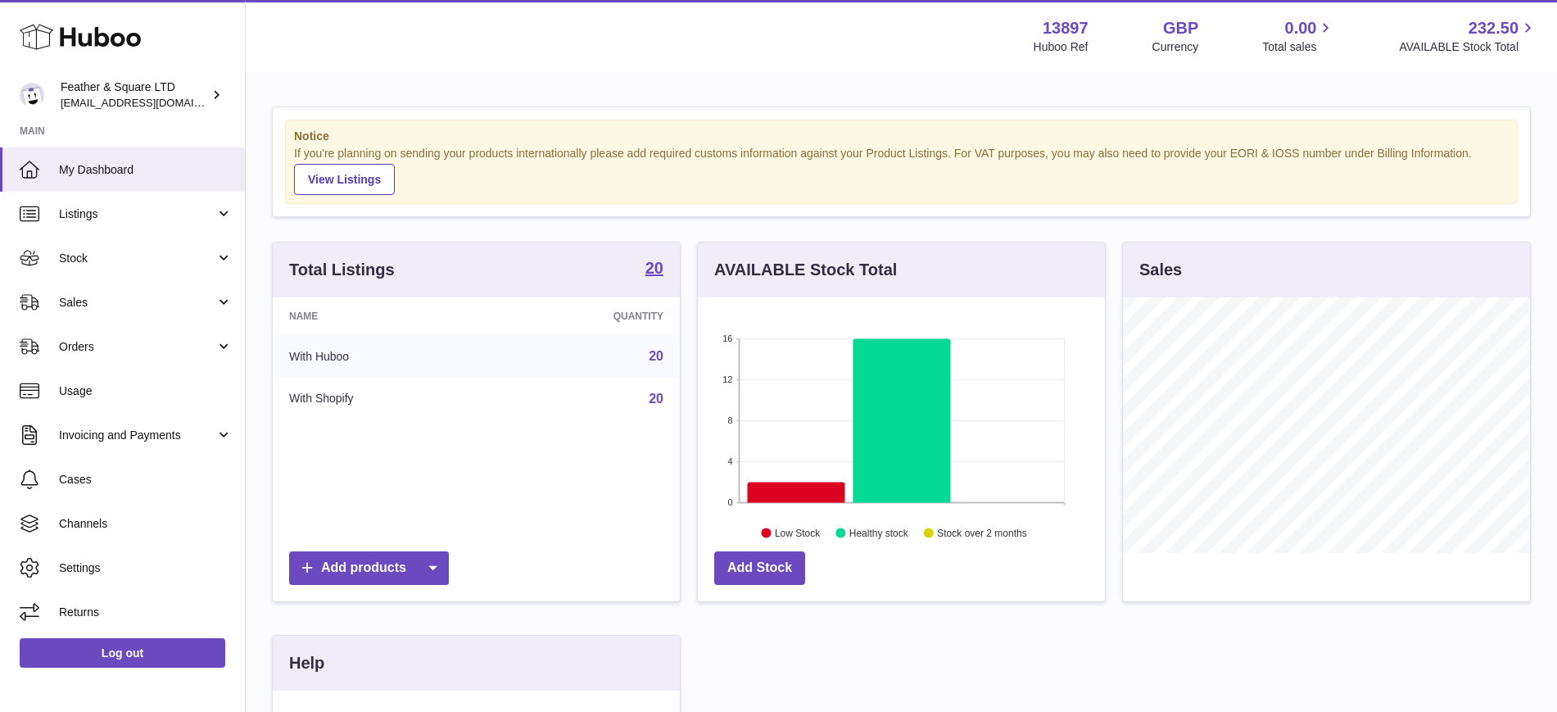
scroll to position [256, 413]
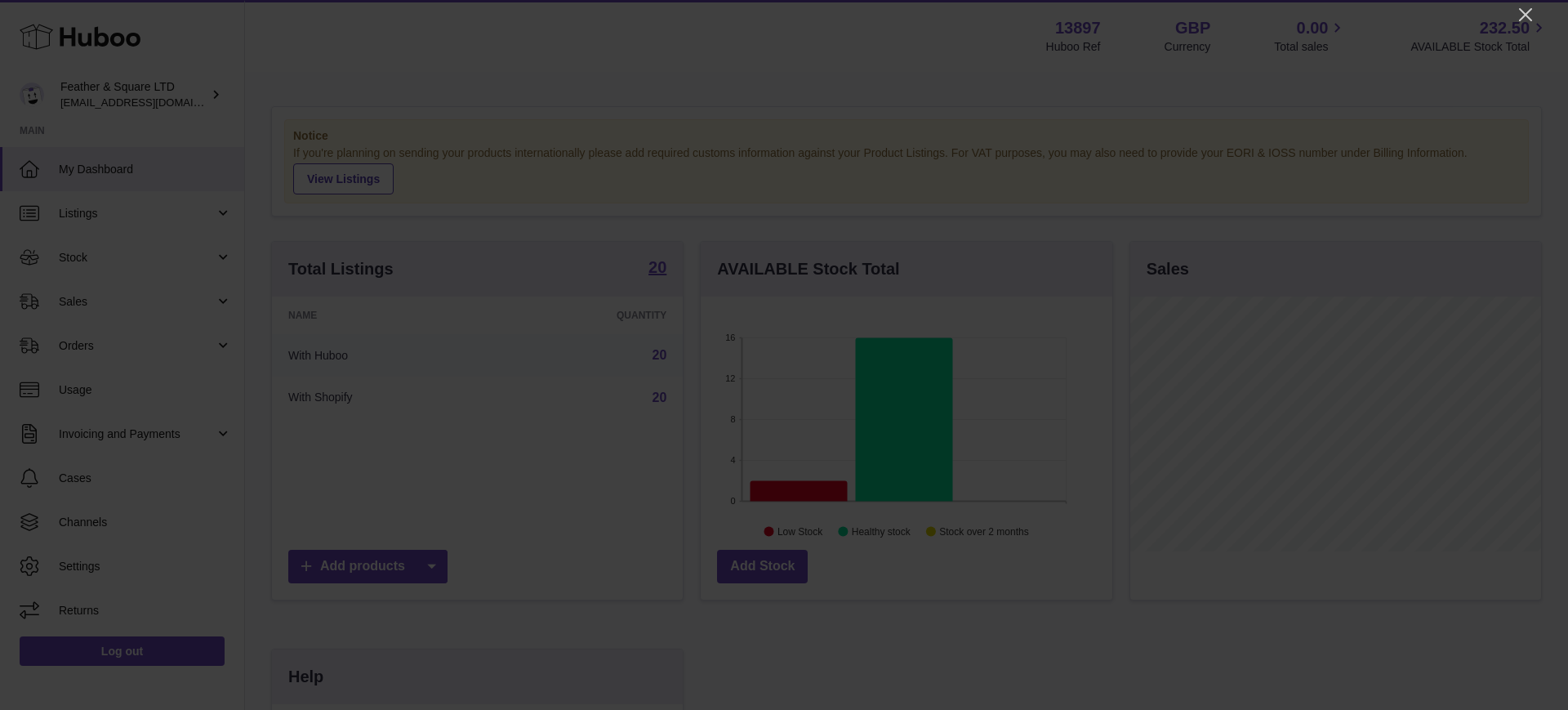
click at [1525, 16] on icon "Close" at bounding box center [1526, 15] width 20 height 20
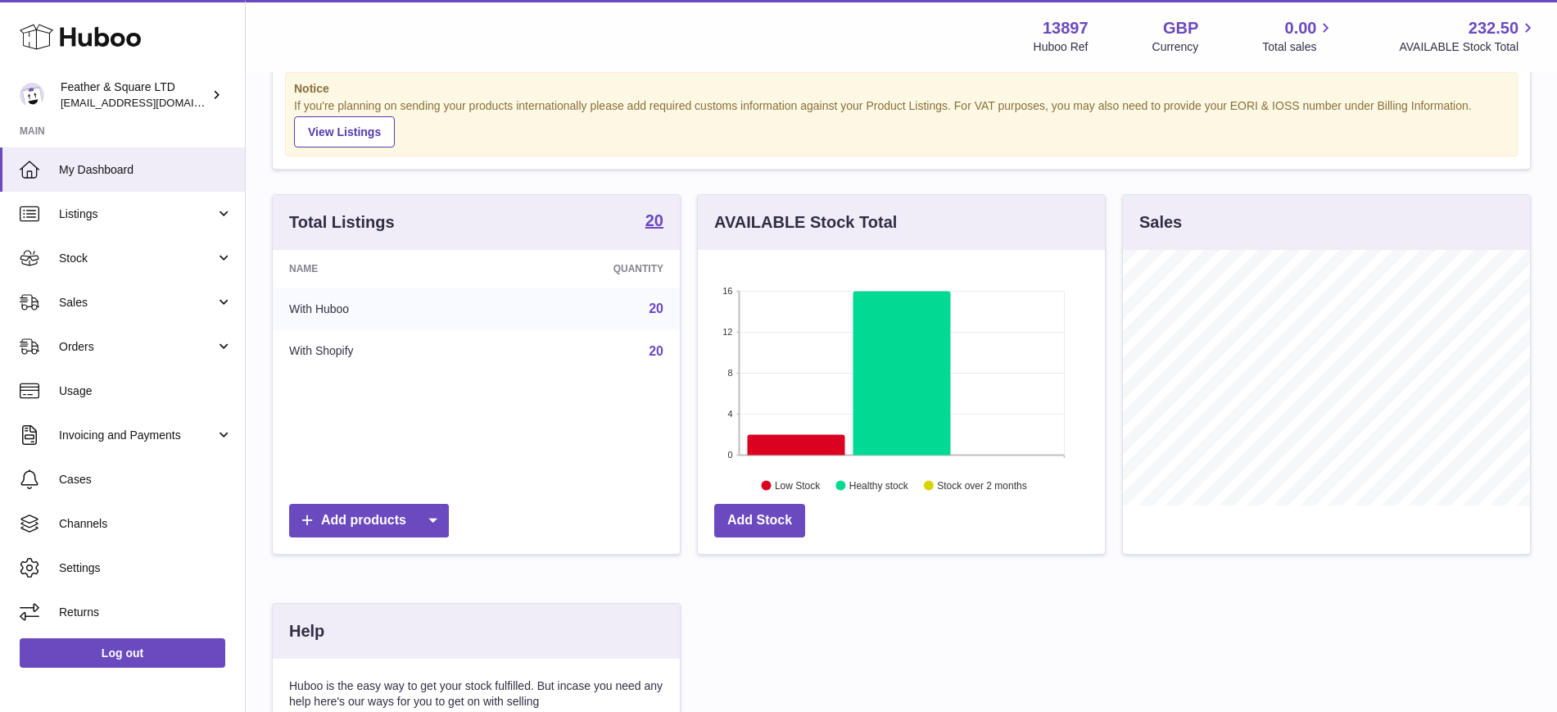
scroll to position [0, 0]
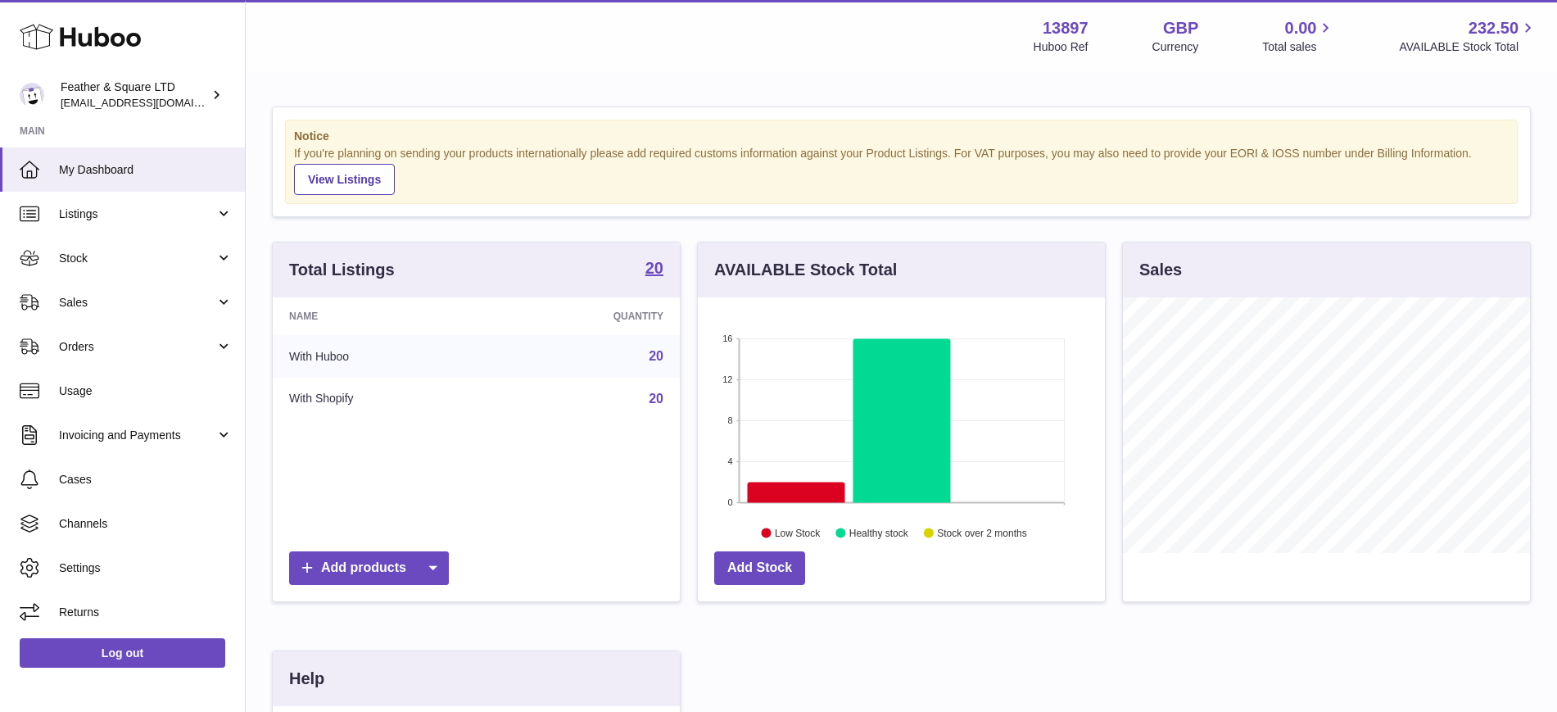
click at [92, 306] on span "Sales" at bounding box center [137, 303] width 156 height 16
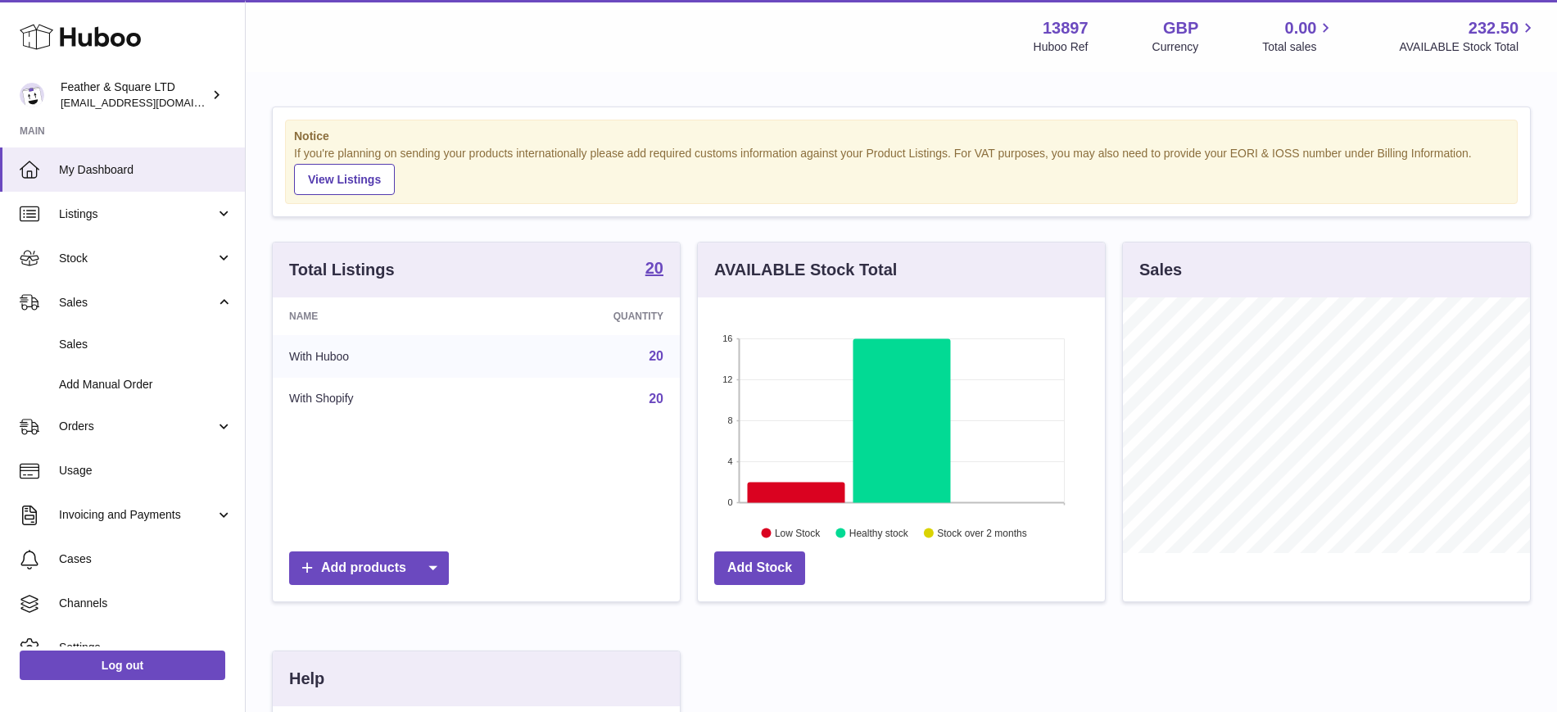
click at [125, 347] on span "Sales" at bounding box center [146, 345] width 174 height 16
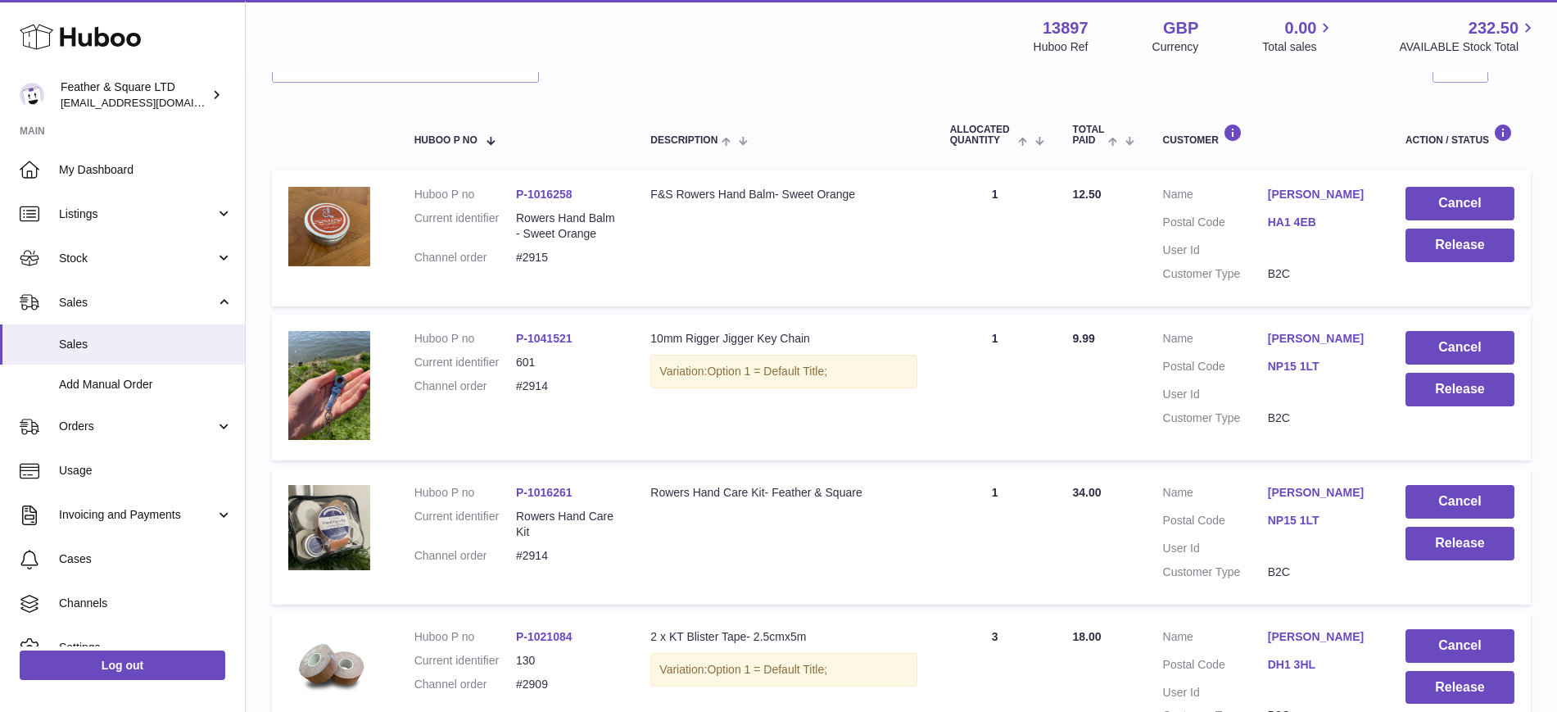
scroll to position [247, 0]
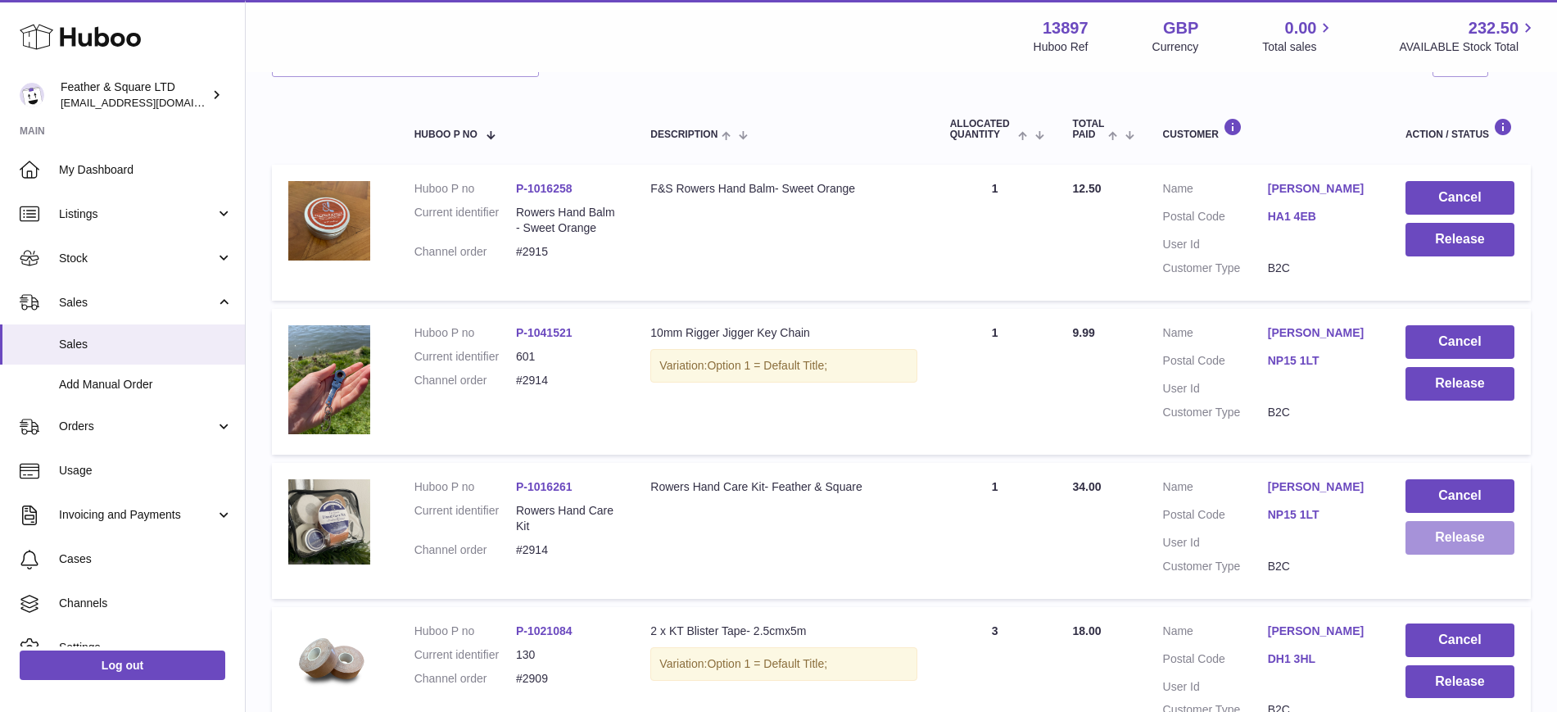
click at [1453, 541] on button "Release" at bounding box center [1460, 538] width 109 height 34
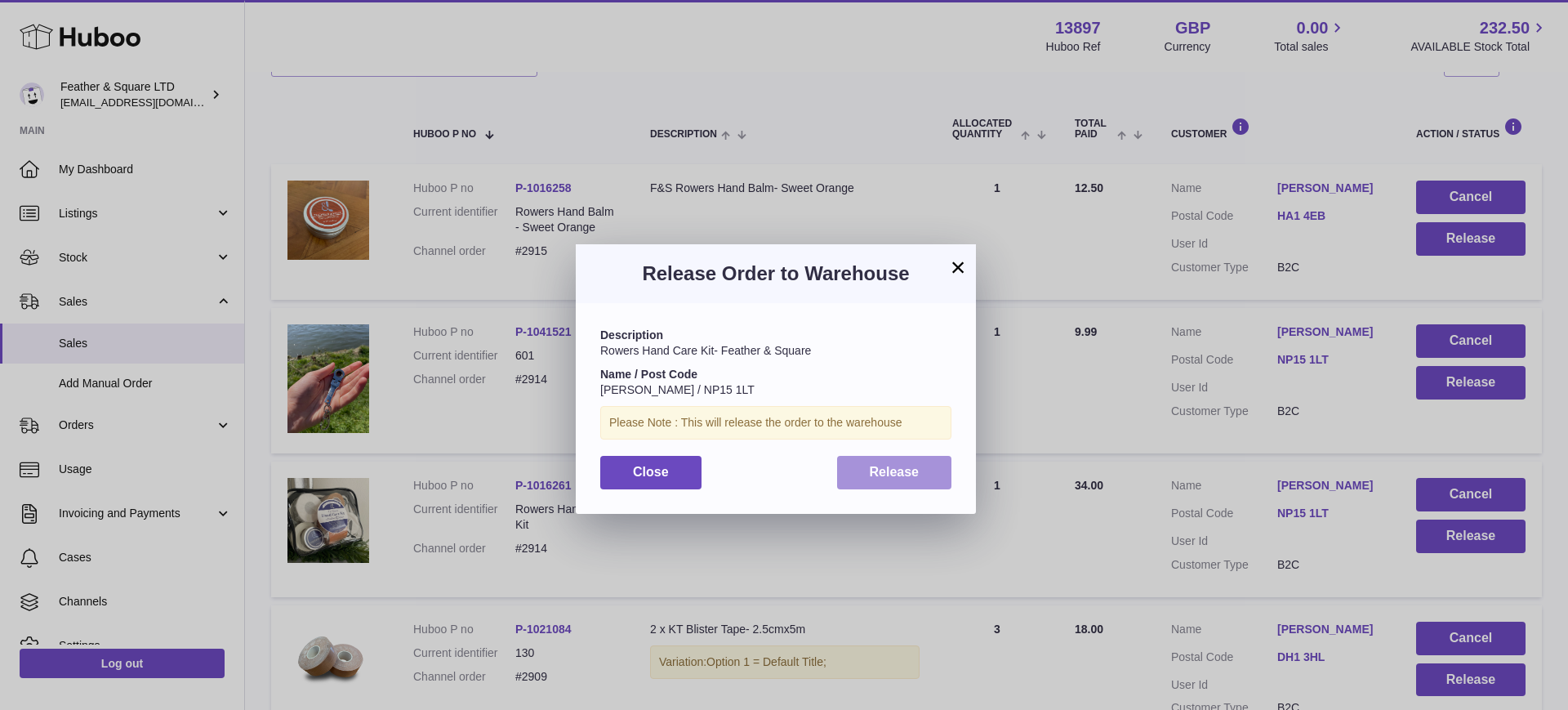
click at [911, 462] on button "Release" at bounding box center [895, 473] width 116 height 34
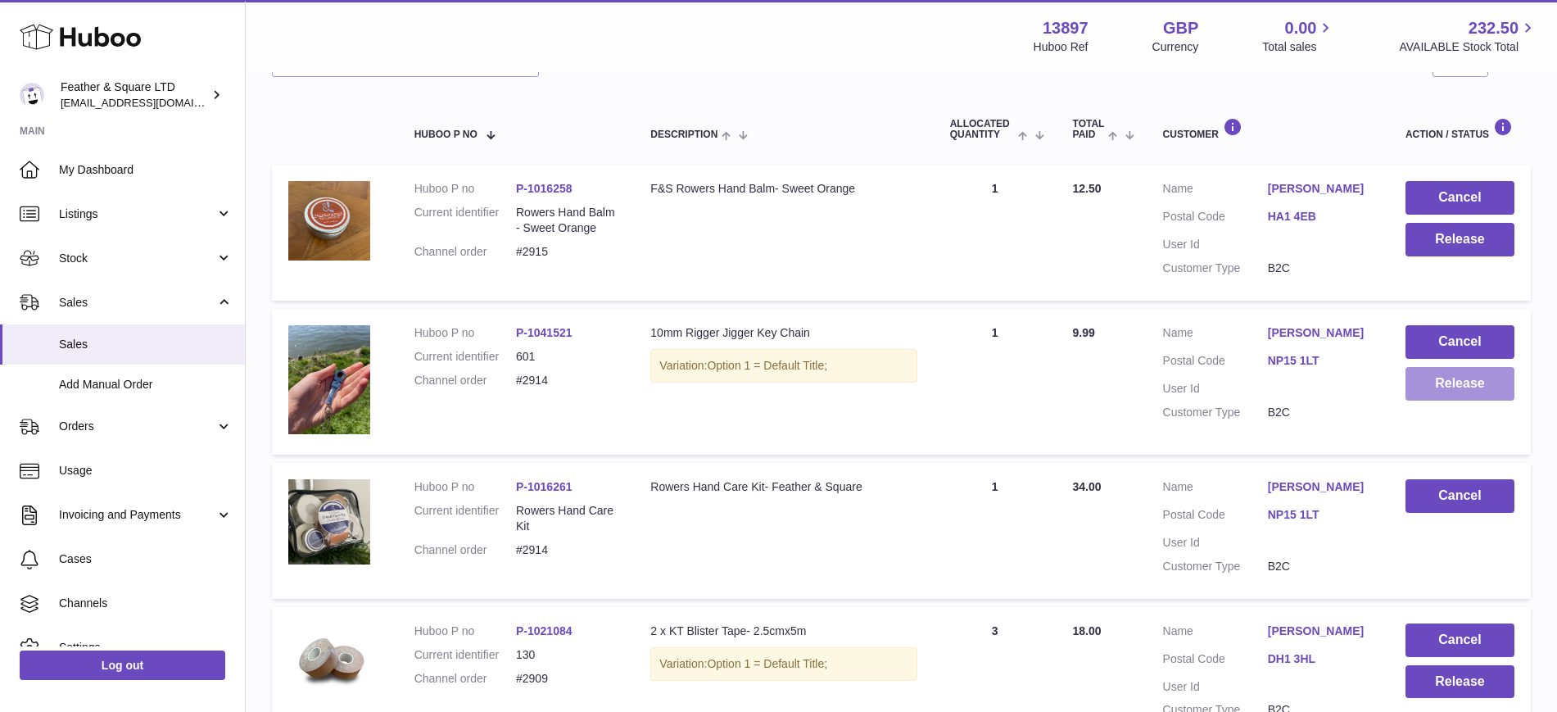
click at [1471, 389] on button "Release" at bounding box center [1460, 384] width 109 height 34
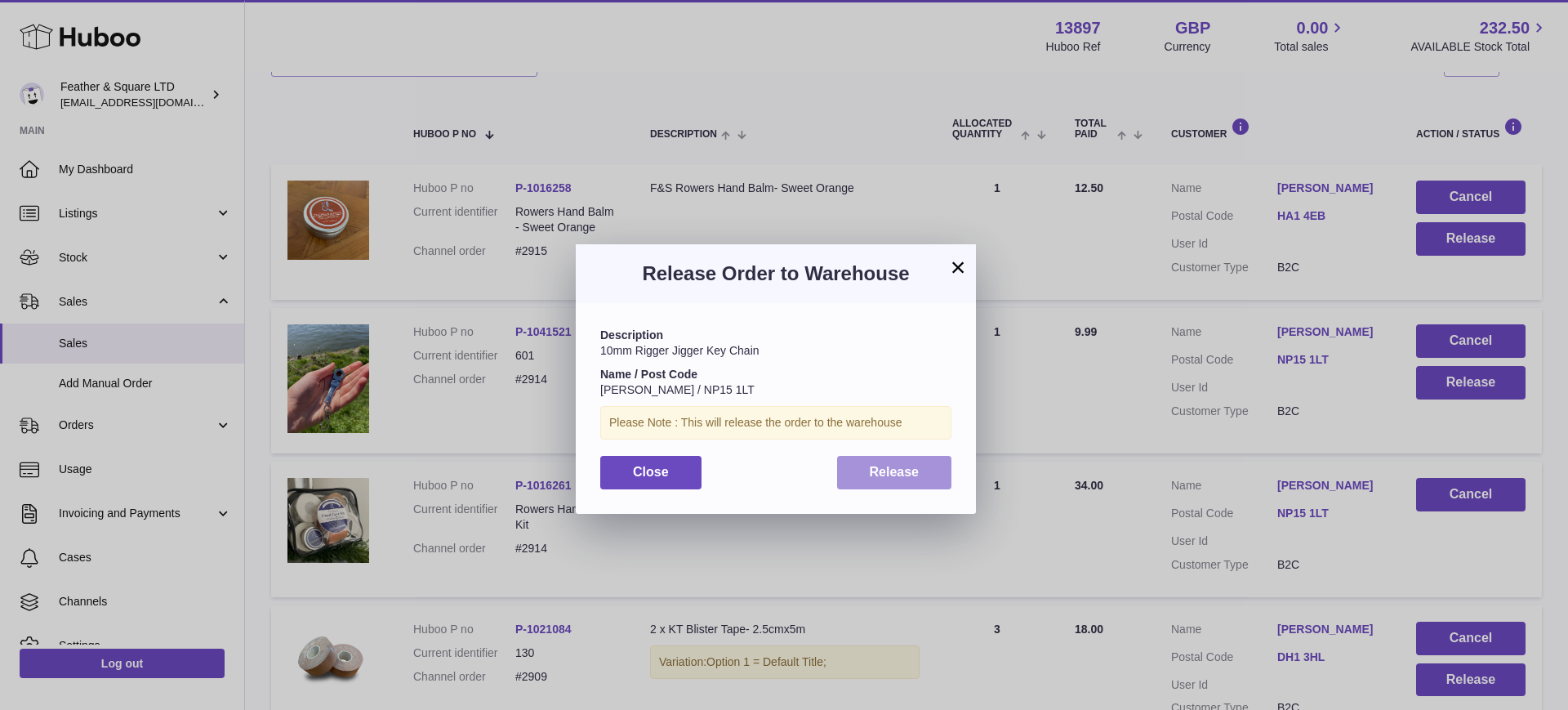
click at [921, 477] on button "Release" at bounding box center [895, 473] width 116 height 34
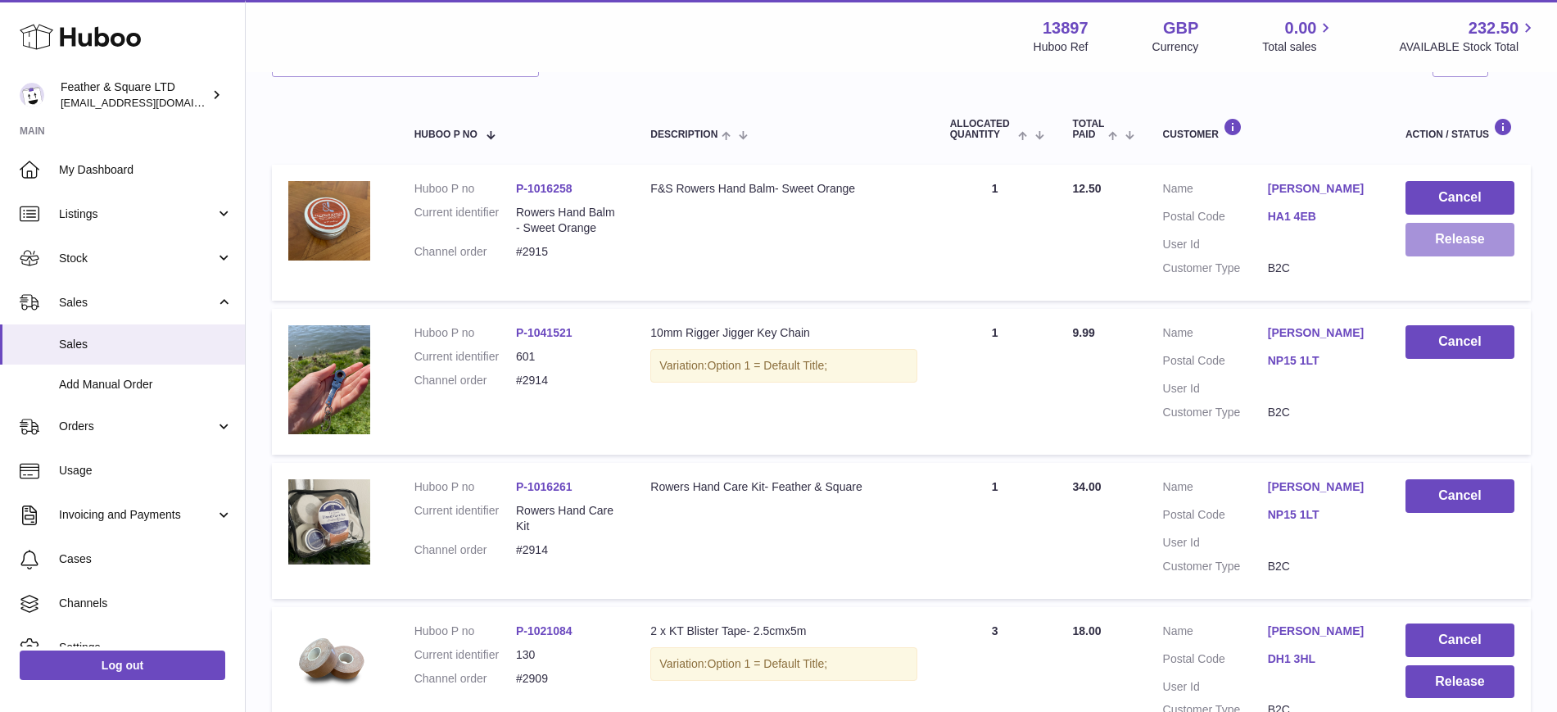
click at [1439, 233] on button "Release" at bounding box center [1460, 240] width 109 height 34
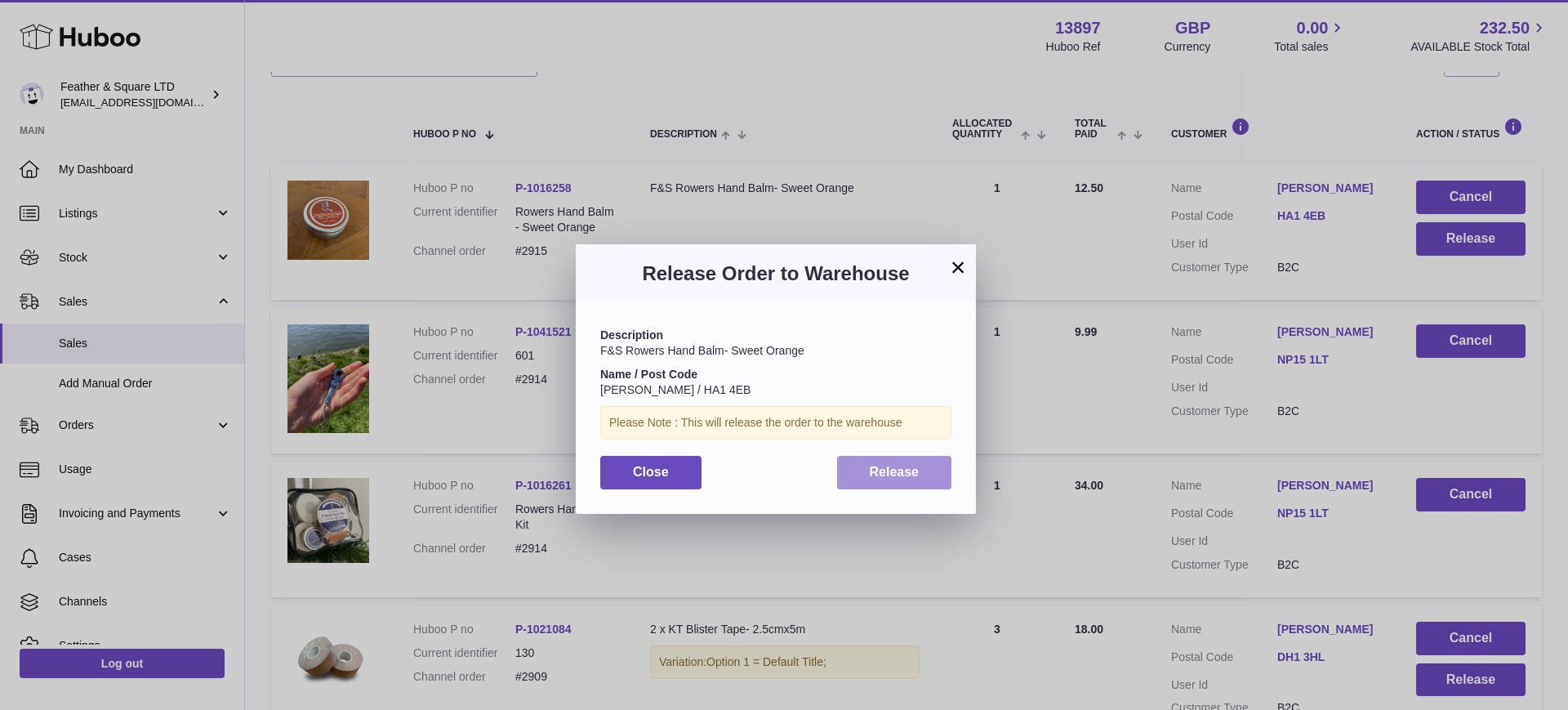
click at [878, 477] on span "Release" at bounding box center [895, 472] width 50 height 14
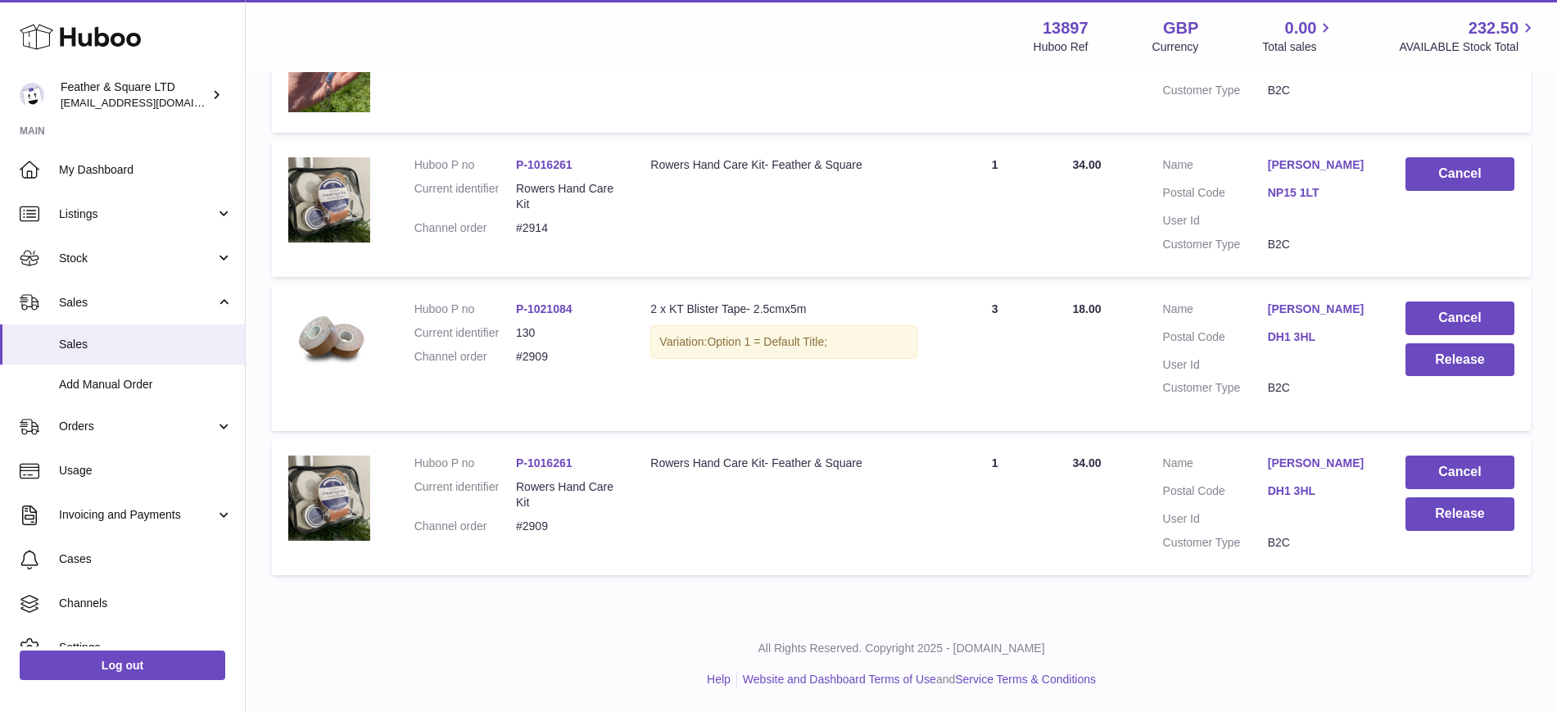
scroll to position [568, 0]
click at [1462, 318] on button "Cancel" at bounding box center [1460, 319] width 109 height 34
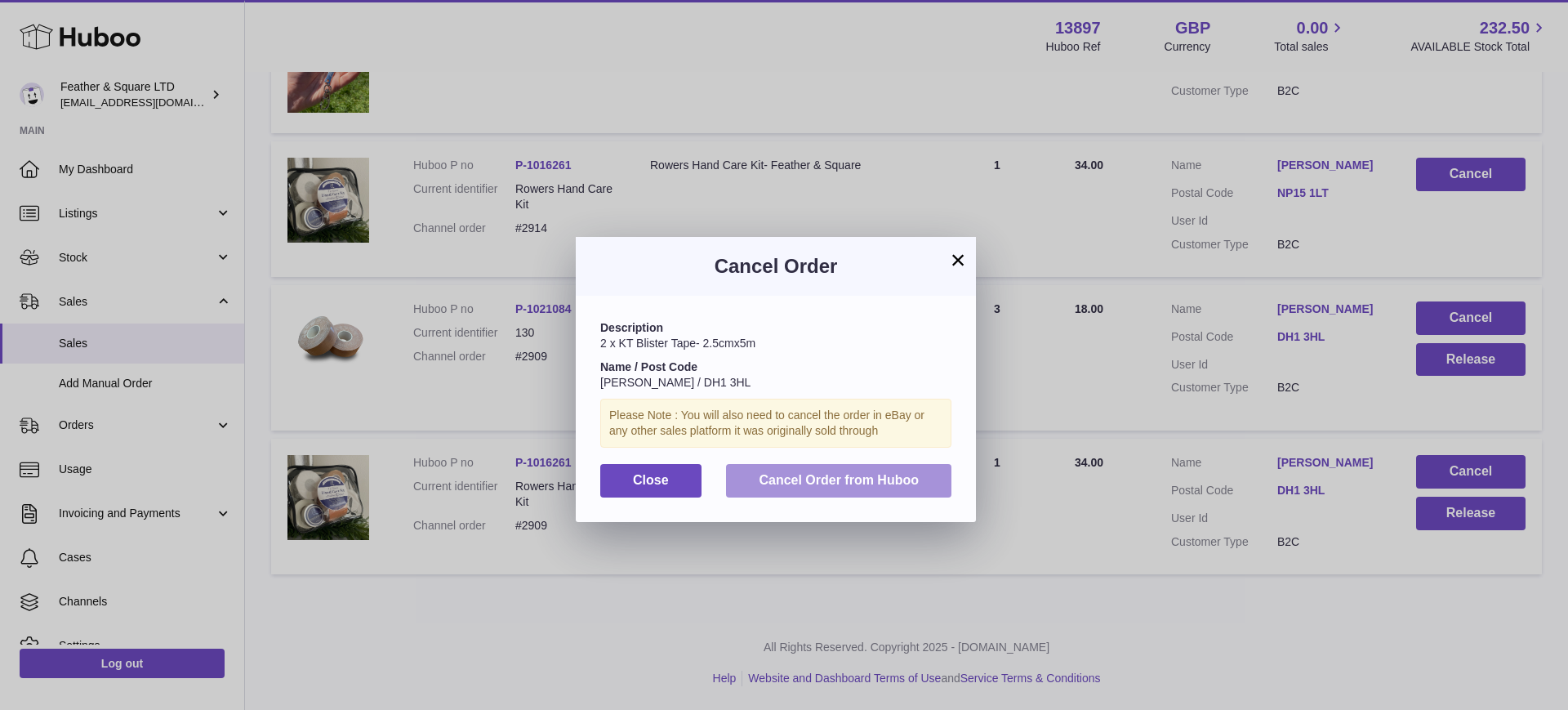
click at [822, 485] on span "Cancel Order from Huboo" at bounding box center [838, 480] width 160 height 14
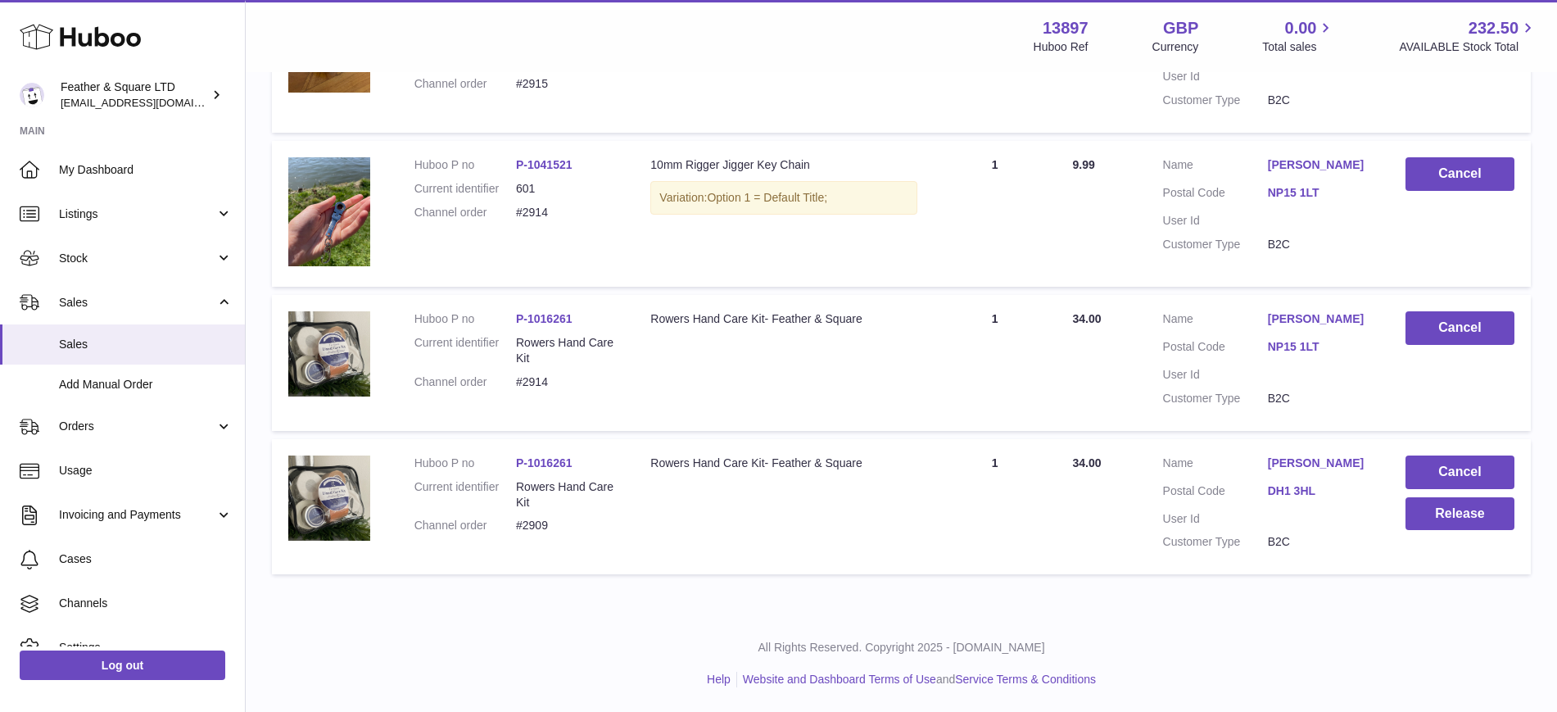
scroll to position [415, 0]
click at [1457, 474] on button "Cancel" at bounding box center [1460, 473] width 109 height 34
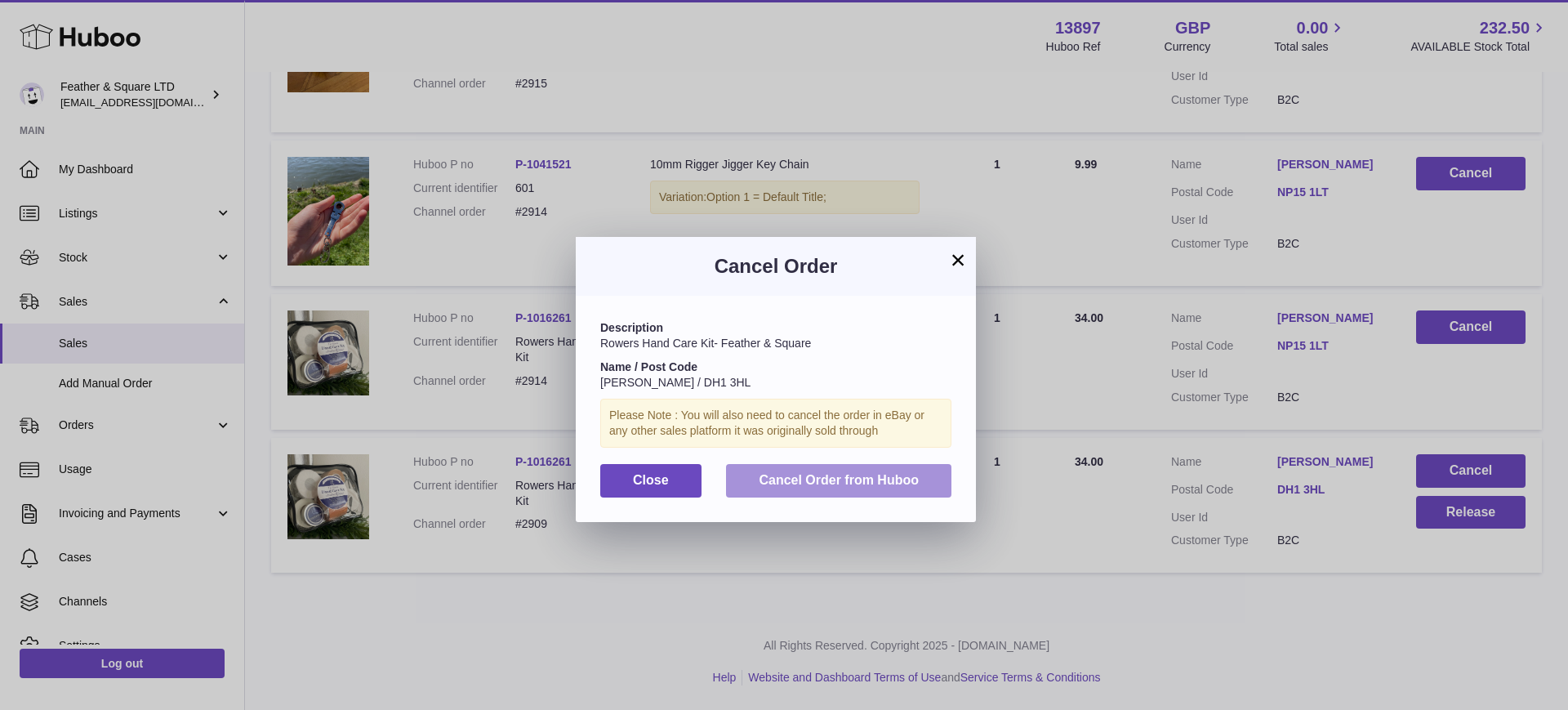
click at [820, 477] on span "Cancel Order from Huboo" at bounding box center [838, 480] width 160 height 14
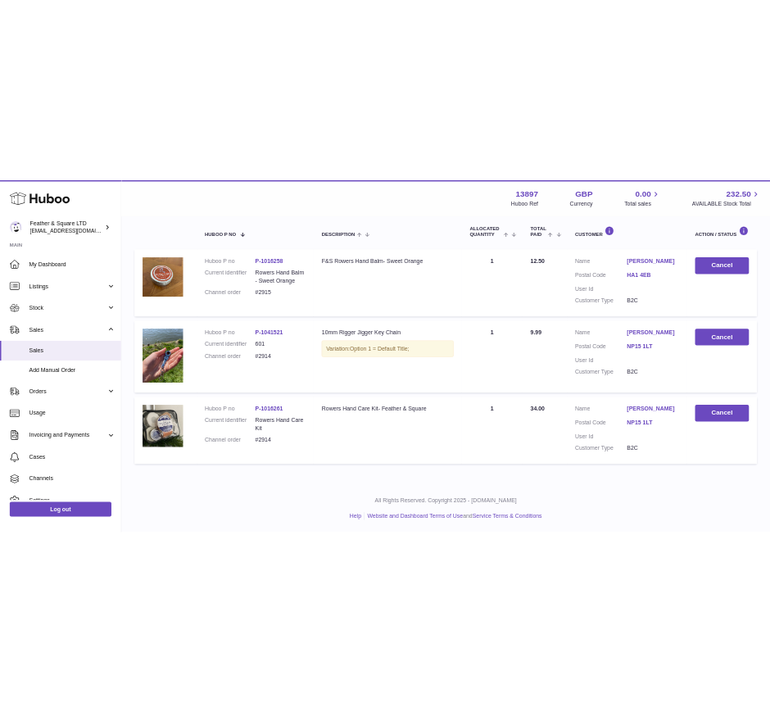
scroll to position [0, 0]
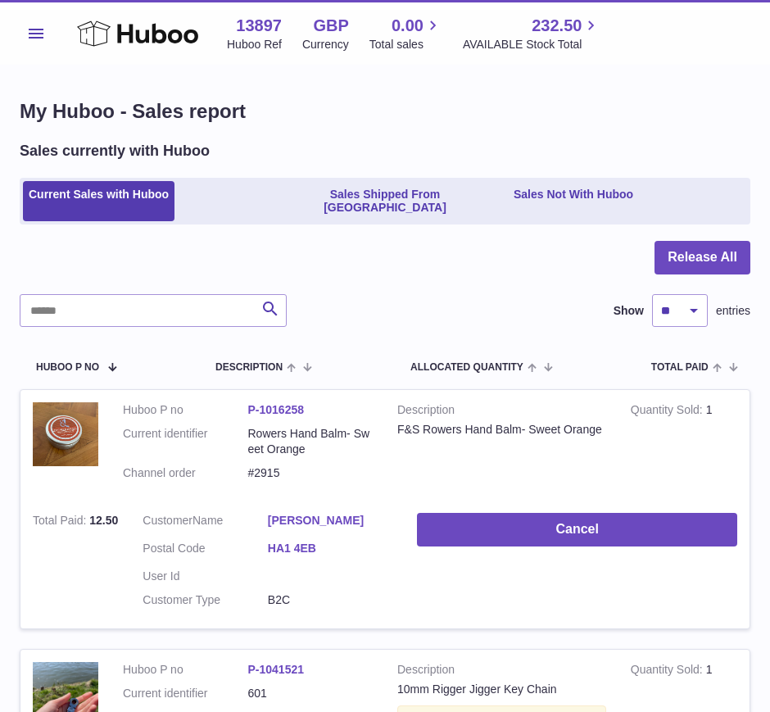
click at [38, 34] on span "Menu" at bounding box center [36, 34] width 15 height 10
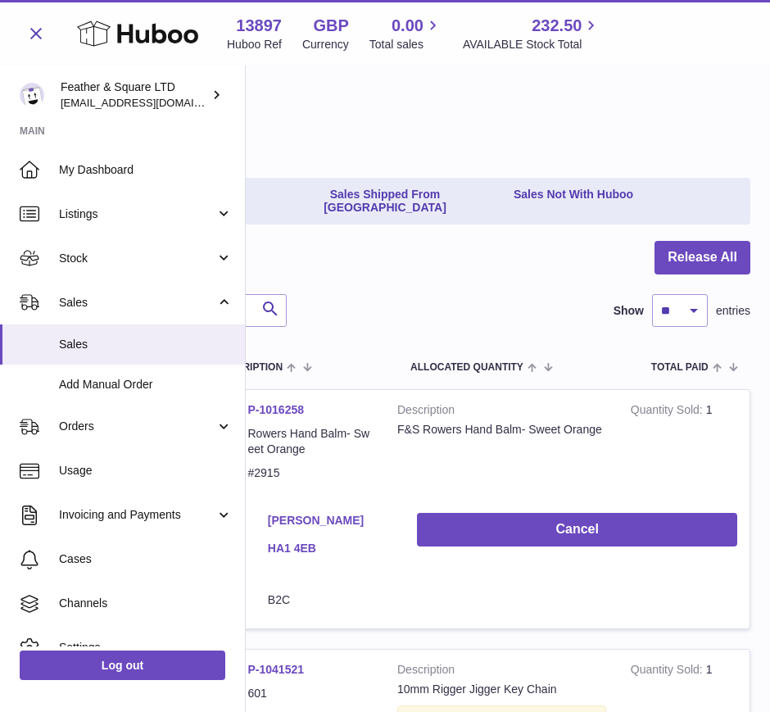
click at [105, 311] on link "Sales" at bounding box center [122, 302] width 245 height 44
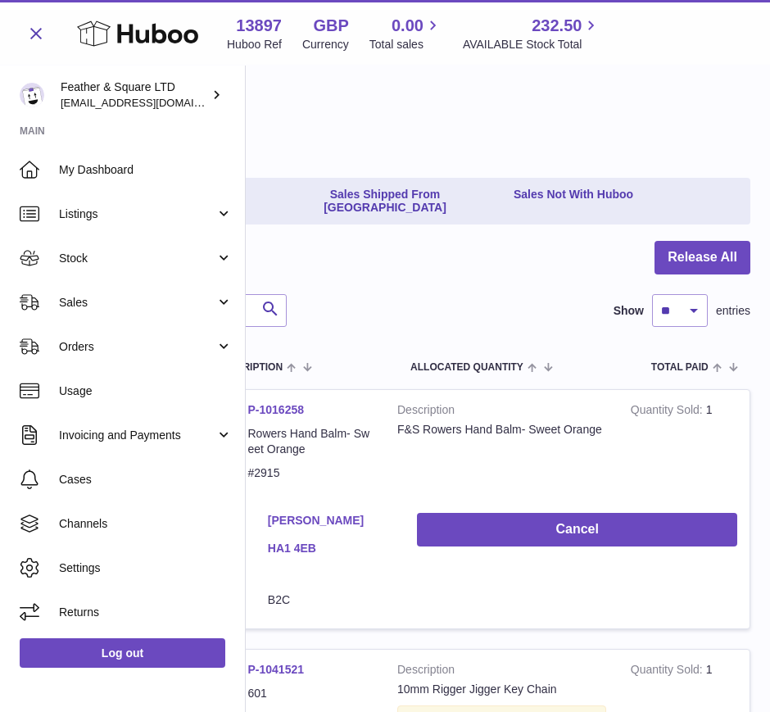
click at [80, 319] on link "Sales" at bounding box center [122, 302] width 245 height 44
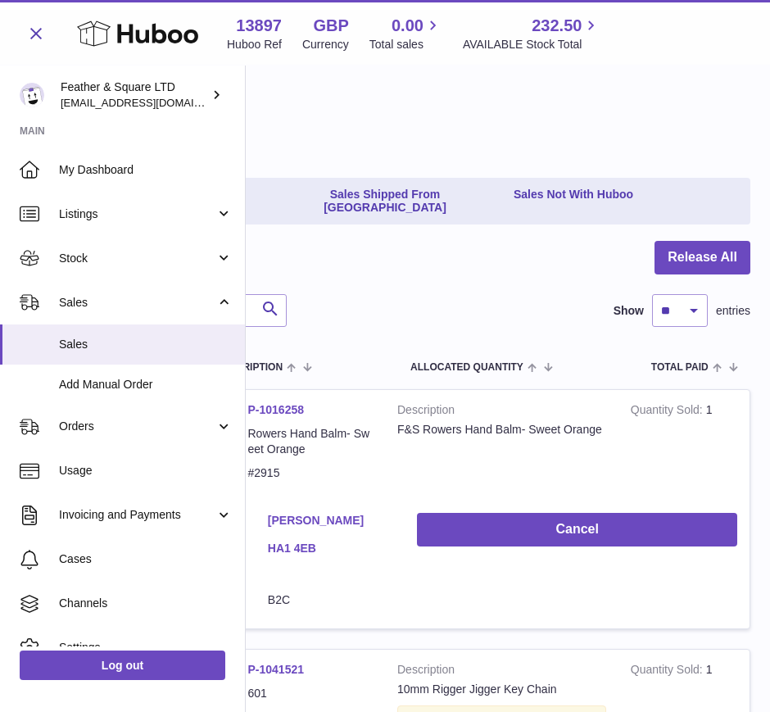
click at [100, 386] on span "Add Manual Order" at bounding box center [146, 385] width 174 height 16
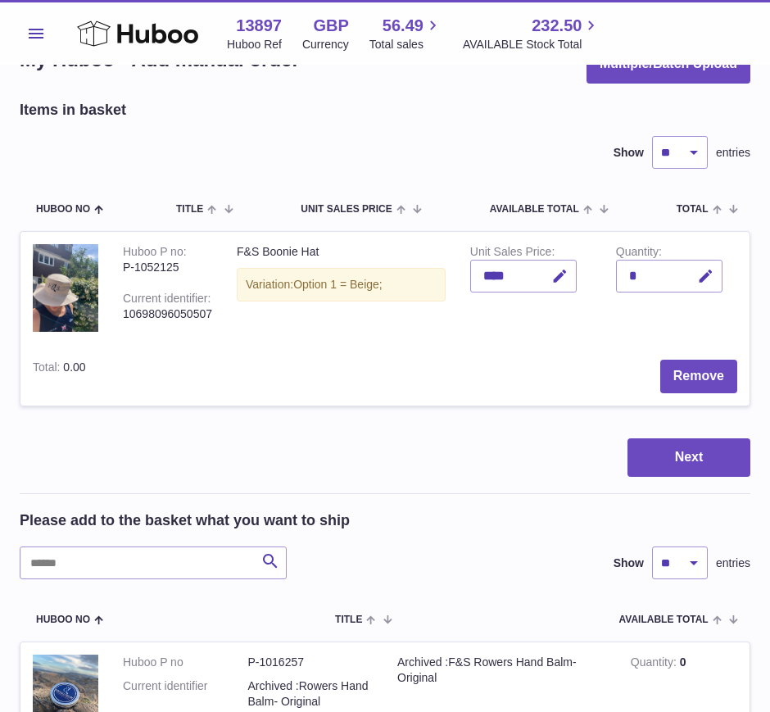
scroll to position [40, 0]
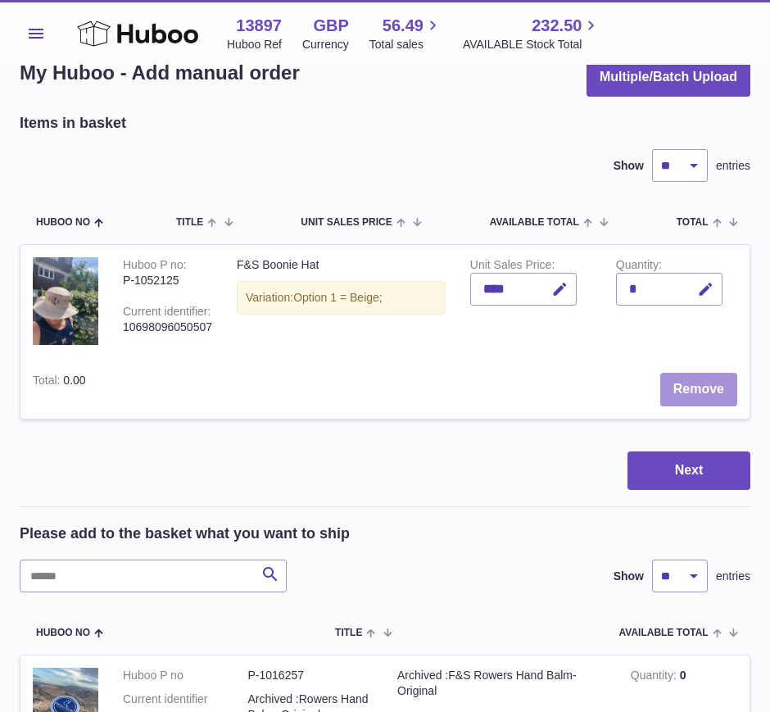
click at [694, 401] on button "Remove" at bounding box center [698, 390] width 77 height 34
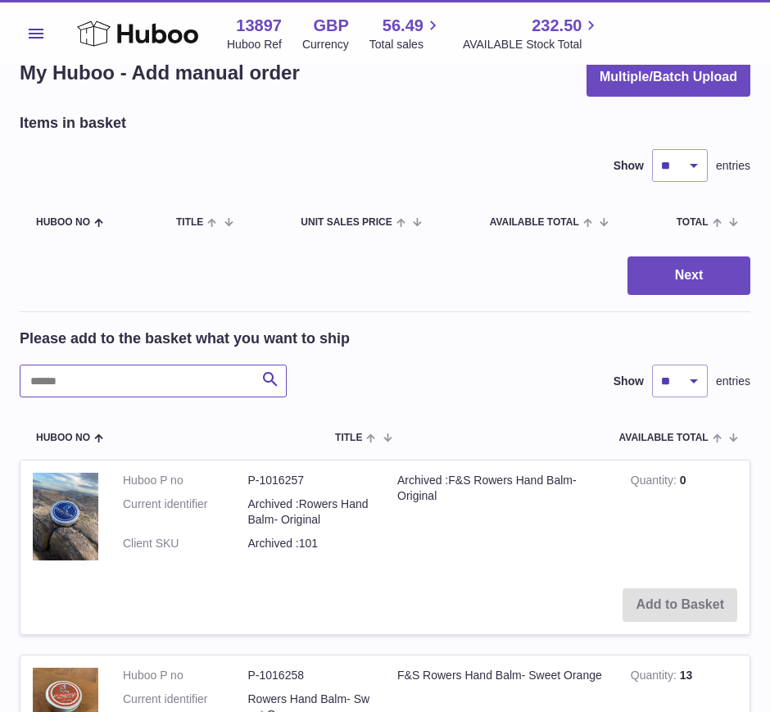
click at [195, 384] on input "text" at bounding box center [153, 381] width 267 height 33
click at [197, 386] on input "text" at bounding box center [153, 381] width 267 height 33
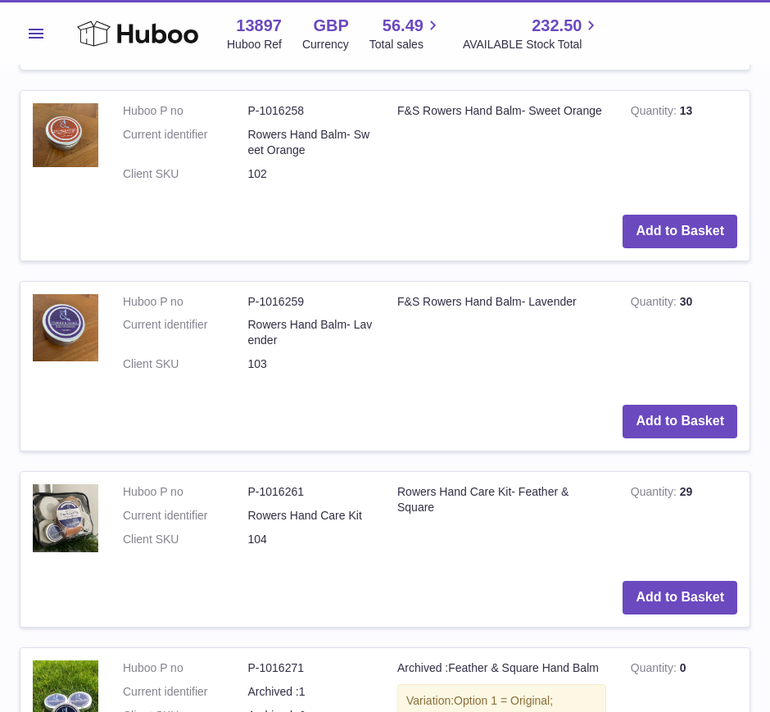
scroll to position [353, 0]
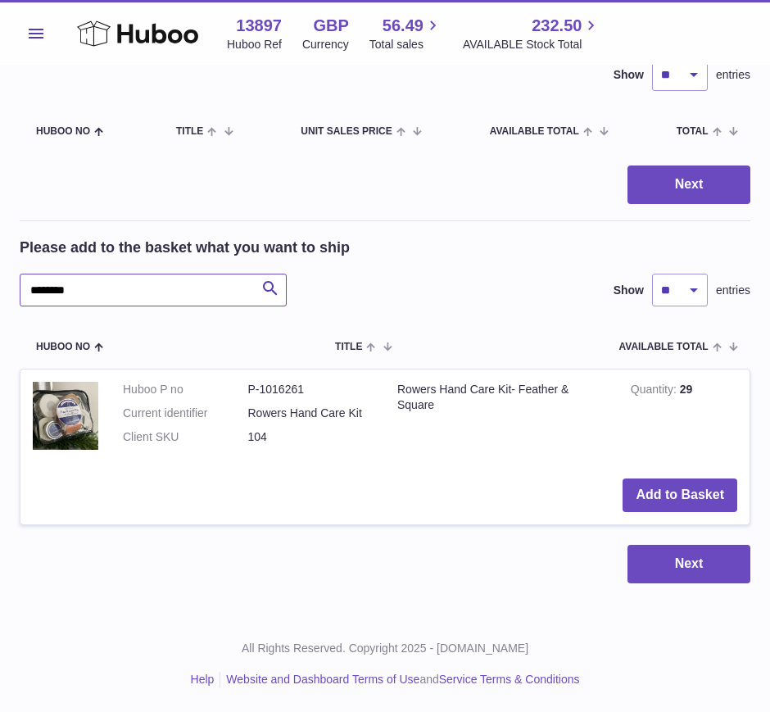
scroll to position [131, 0]
type input "********"
click at [658, 492] on button "Add to Basket" at bounding box center [680, 495] width 115 height 34
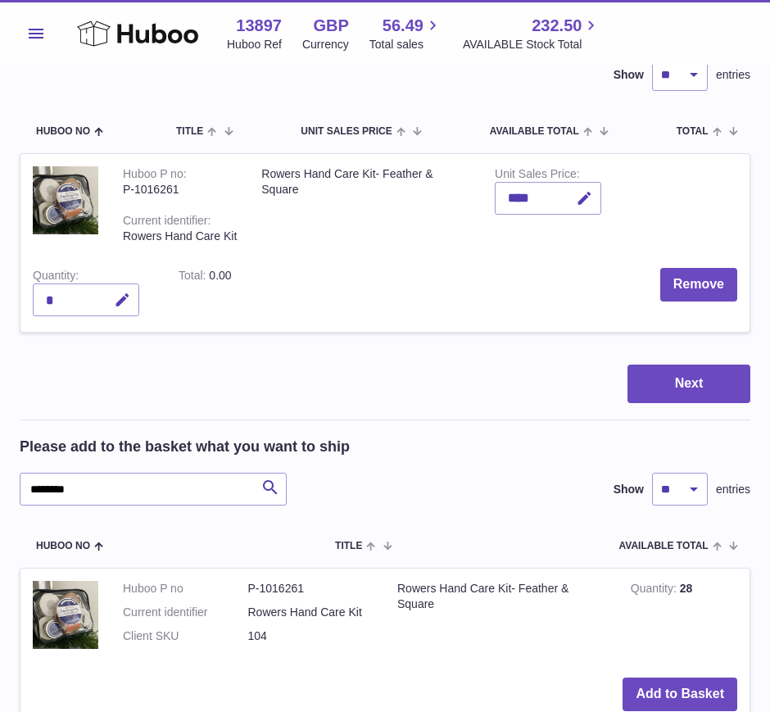
click at [587, 196] on icon "button" at bounding box center [584, 198] width 17 height 17
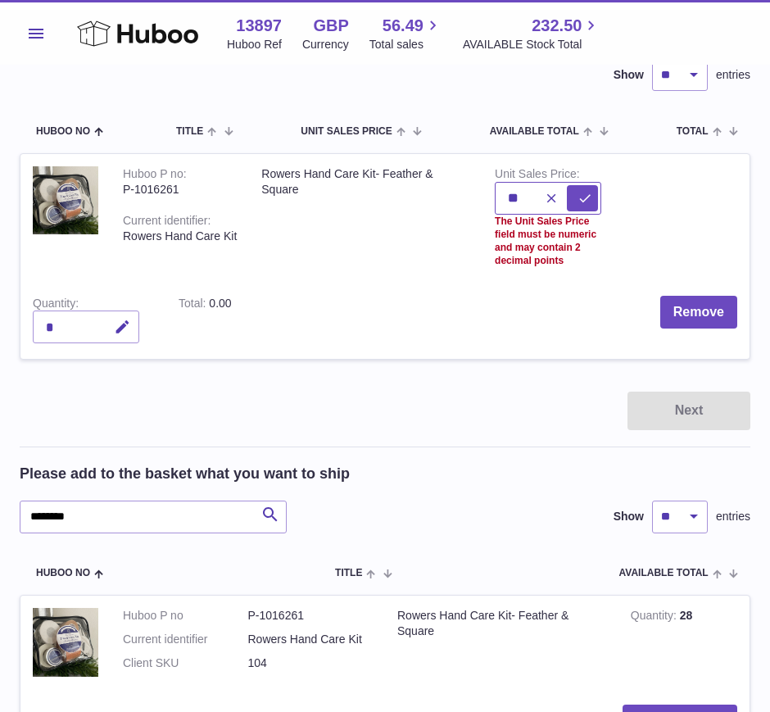
type input "*"
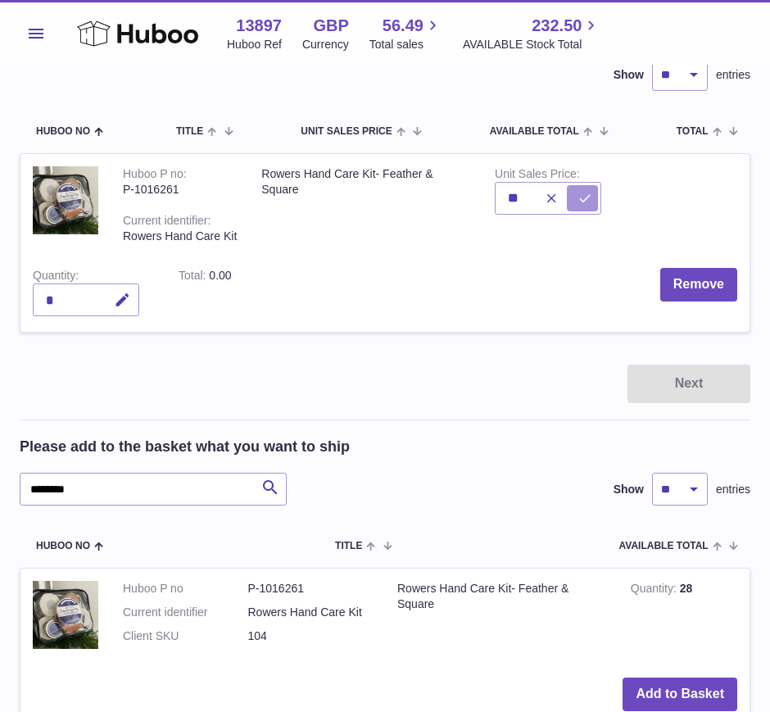
click at [576, 204] on button "submit" at bounding box center [582, 198] width 31 height 26
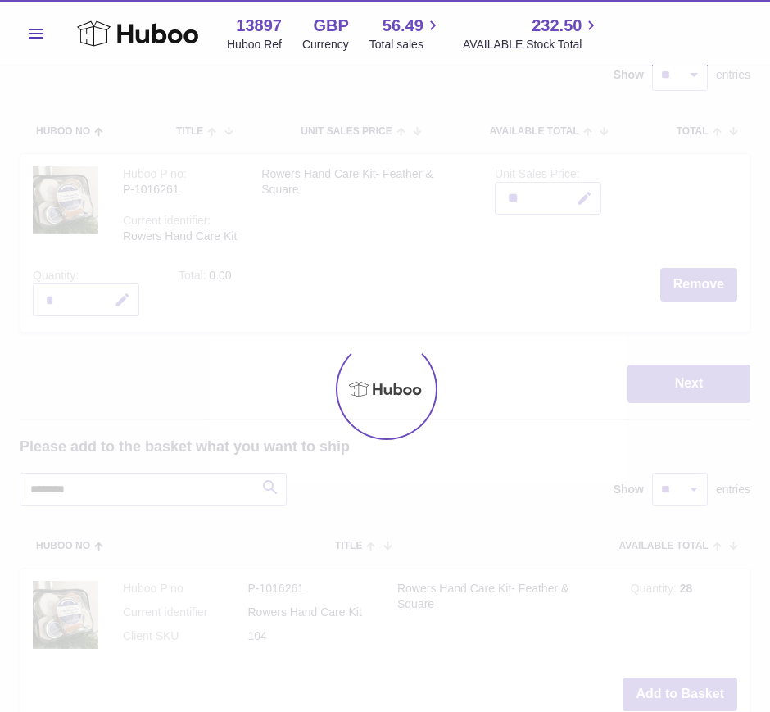
type input "*****"
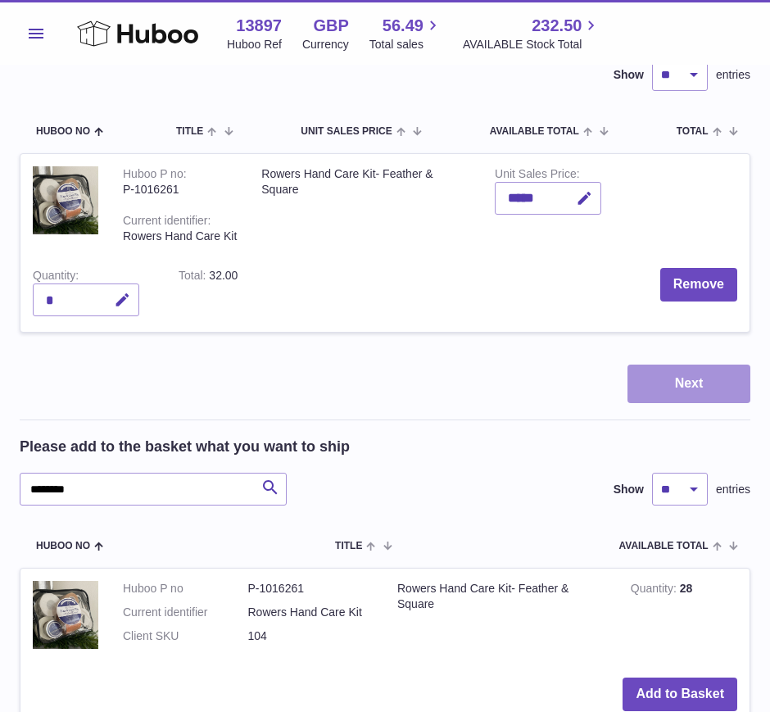
click at [686, 386] on button "Next" at bounding box center [689, 384] width 123 height 39
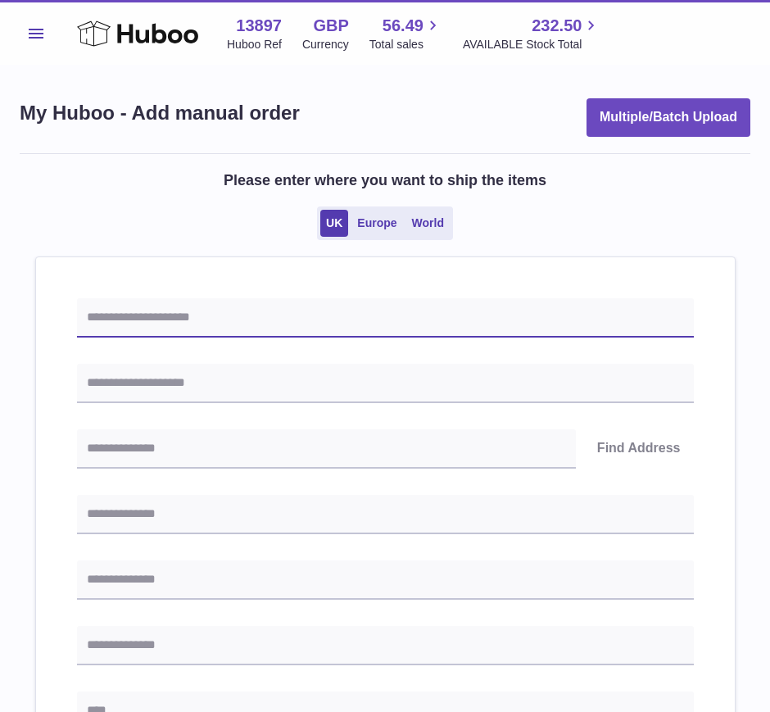
click at [280, 301] on input "text" at bounding box center [385, 317] width 617 height 39
paste input "**********"
type input "**********"
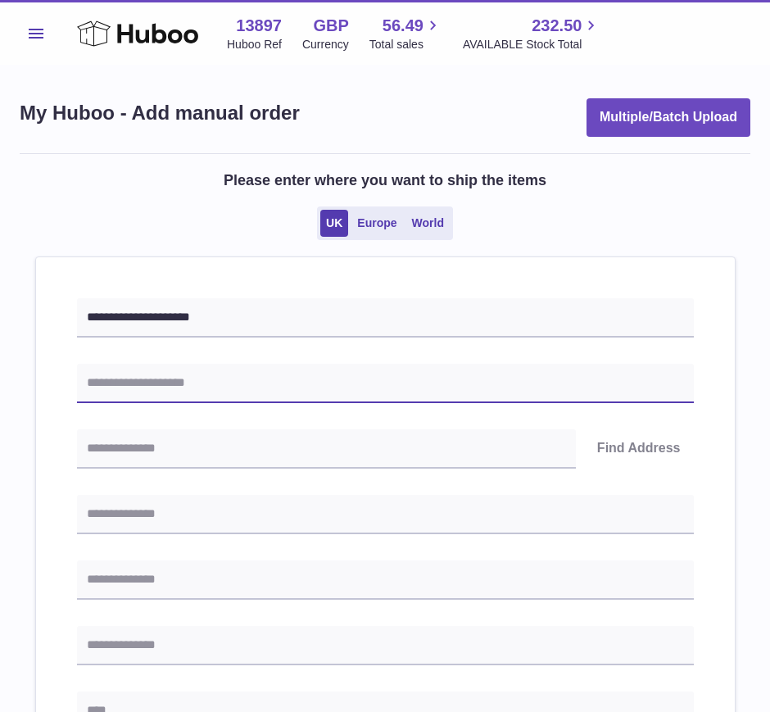
click at [300, 386] on input "text" at bounding box center [385, 383] width 617 height 39
click at [226, 392] on input "text" at bounding box center [385, 383] width 617 height 39
paste input "**********"
type input "**********"
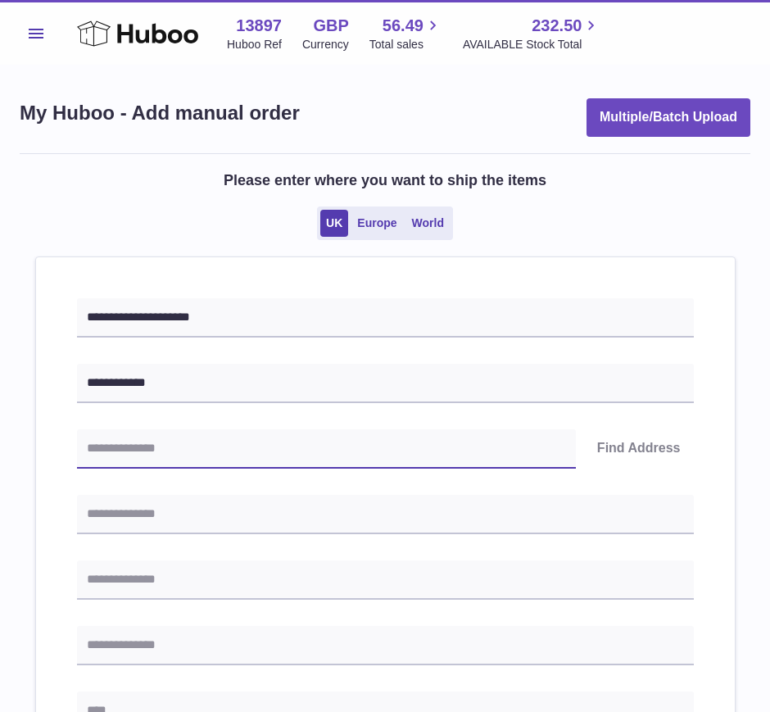
click at [474, 437] on input "text" at bounding box center [326, 448] width 499 height 39
paste input "*******"
type input "*******"
click at [658, 444] on button "Find Address" at bounding box center [639, 448] width 110 height 39
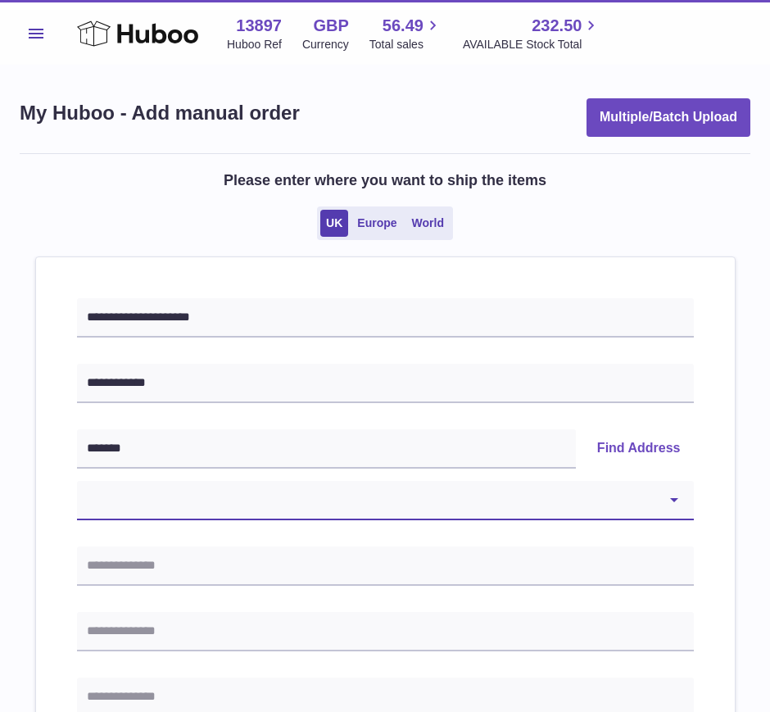
click at [469, 513] on select "**********" at bounding box center [385, 500] width 617 height 39
select select "*"
click at [77, 481] on select "**********" at bounding box center [385, 500] width 617 height 39
type input "**********"
type input "*******"
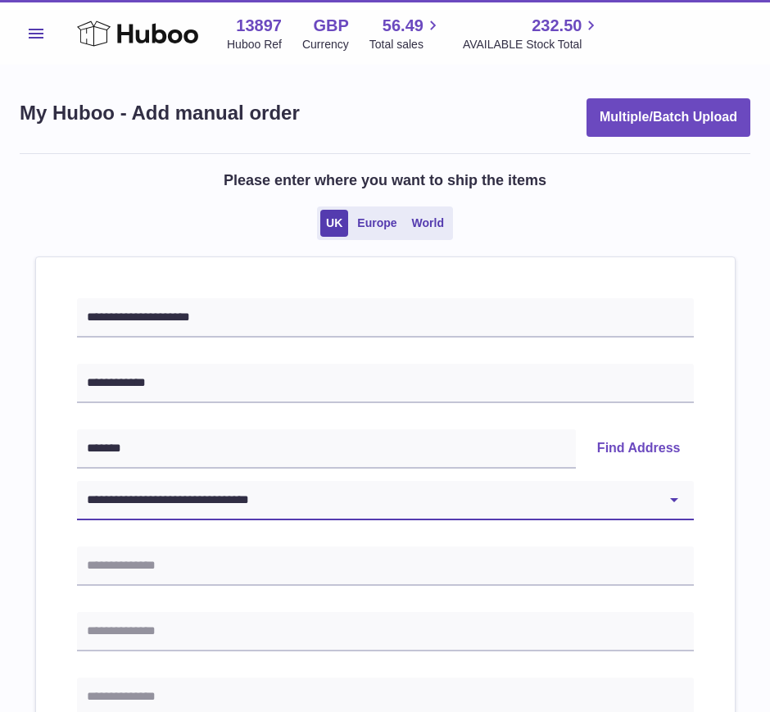
type input "*******"
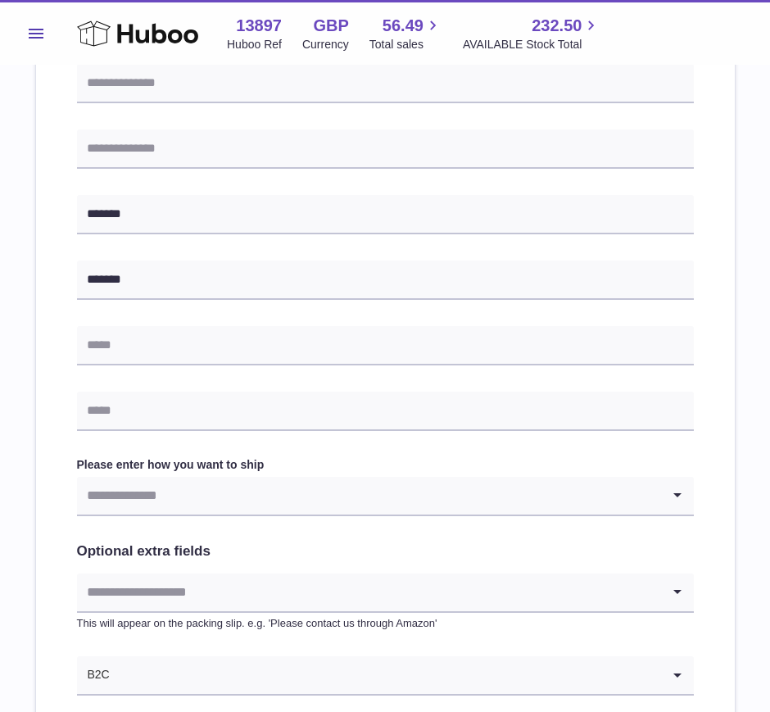
scroll to position [556, 0]
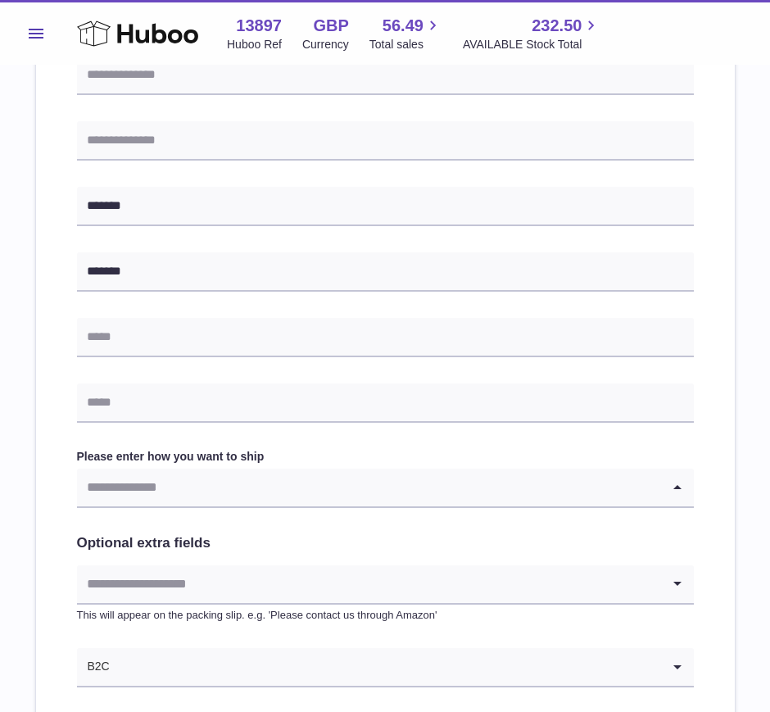
click at [405, 487] on input "Search for option" at bounding box center [369, 488] width 584 height 38
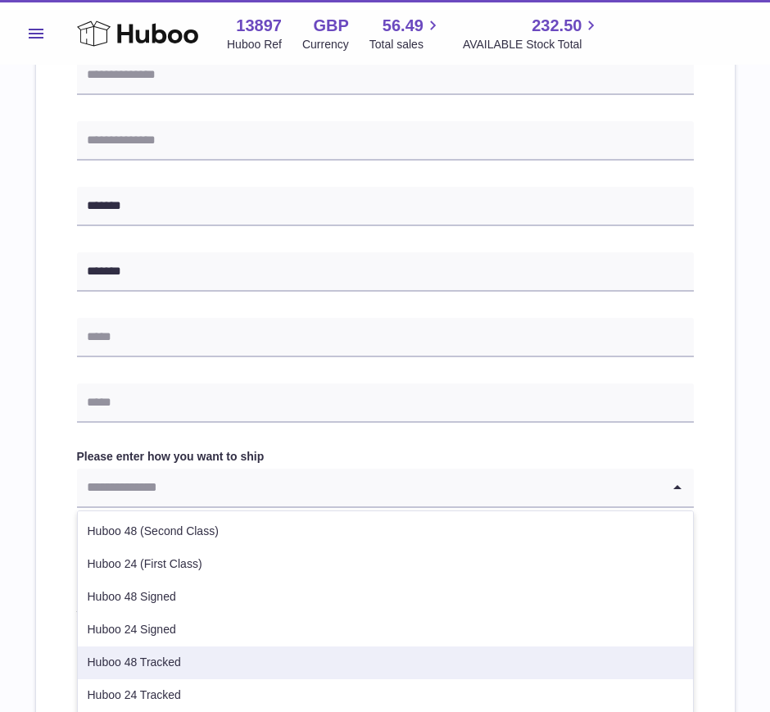
click at [178, 664] on li "Huboo 48 Tracked" at bounding box center [385, 662] width 615 height 33
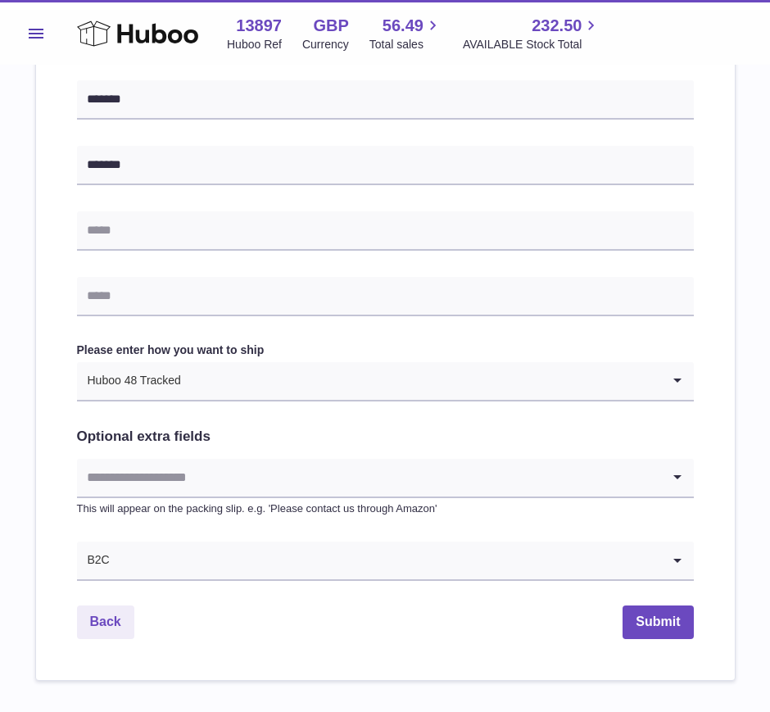
scroll to position [664, 0]
click at [207, 476] on input "Search for option" at bounding box center [369, 477] width 584 height 38
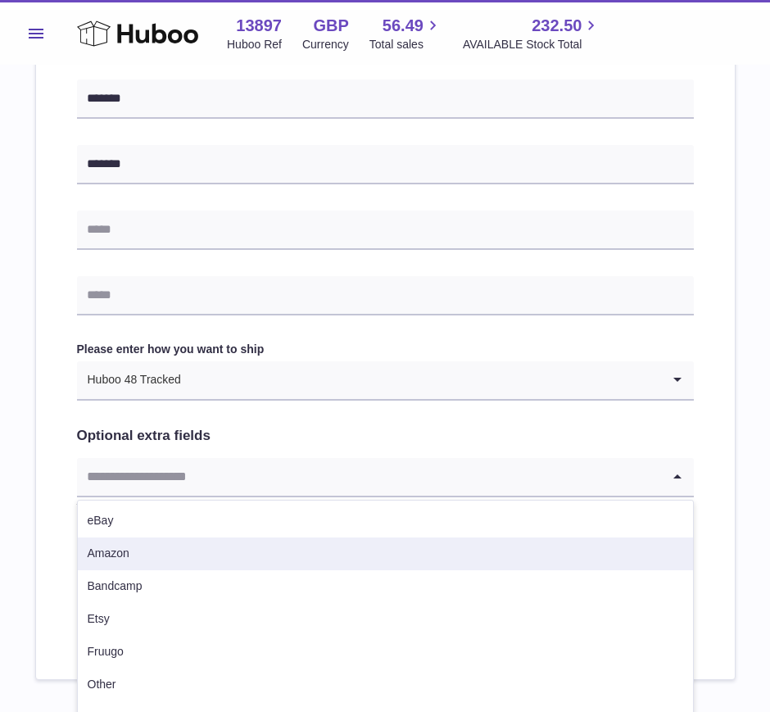
click at [140, 562] on li "Amazon" at bounding box center [385, 553] width 615 height 33
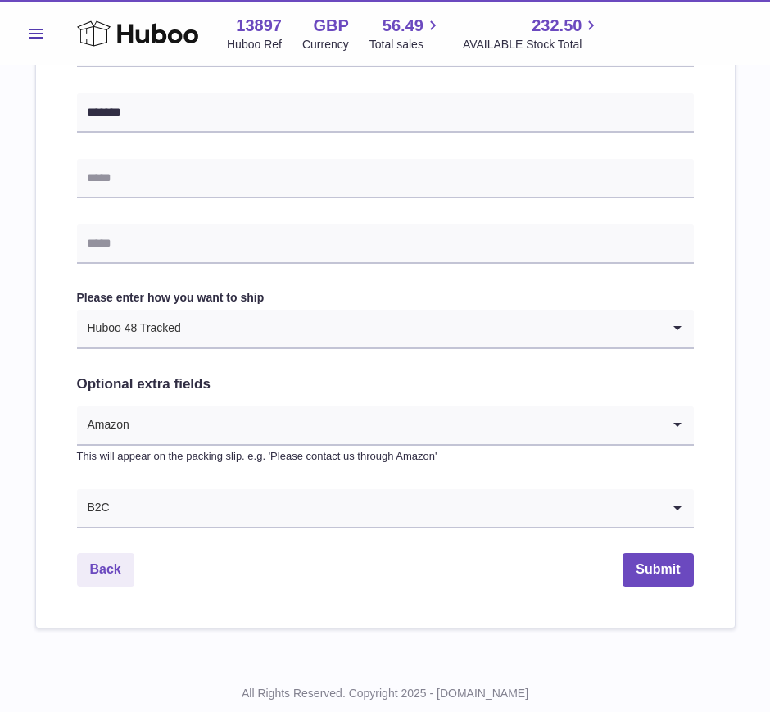
scroll to position [734, 0]
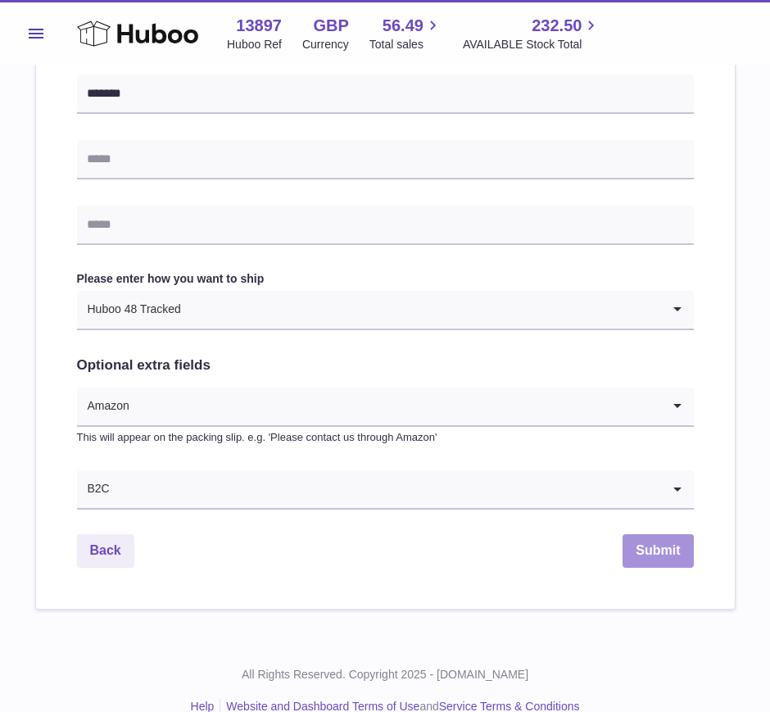
click at [663, 550] on button "Submit" at bounding box center [658, 551] width 70 height 34
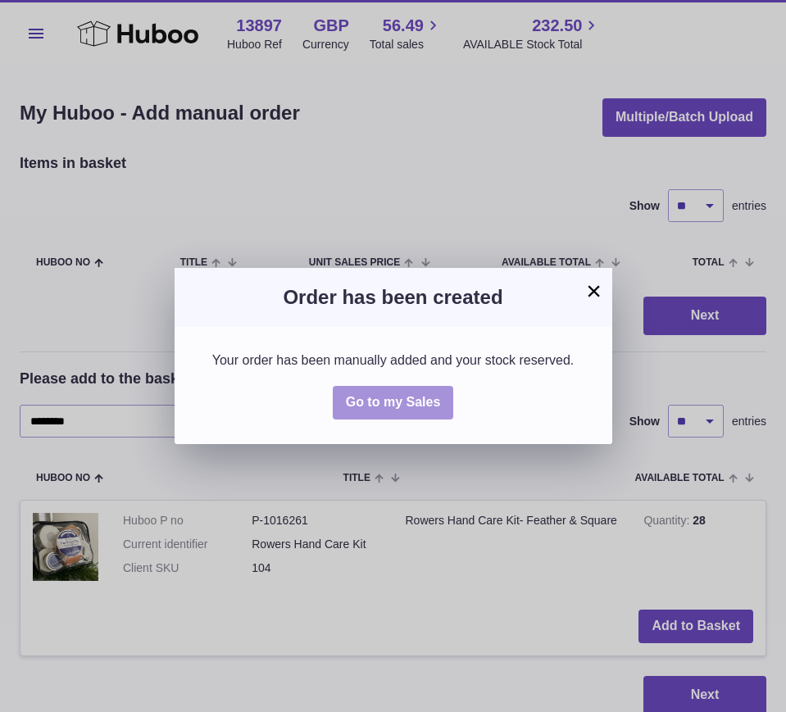
click at [382, 406] on span "Go to my Sales" at bounding box center [393, 402] width 95 height 14
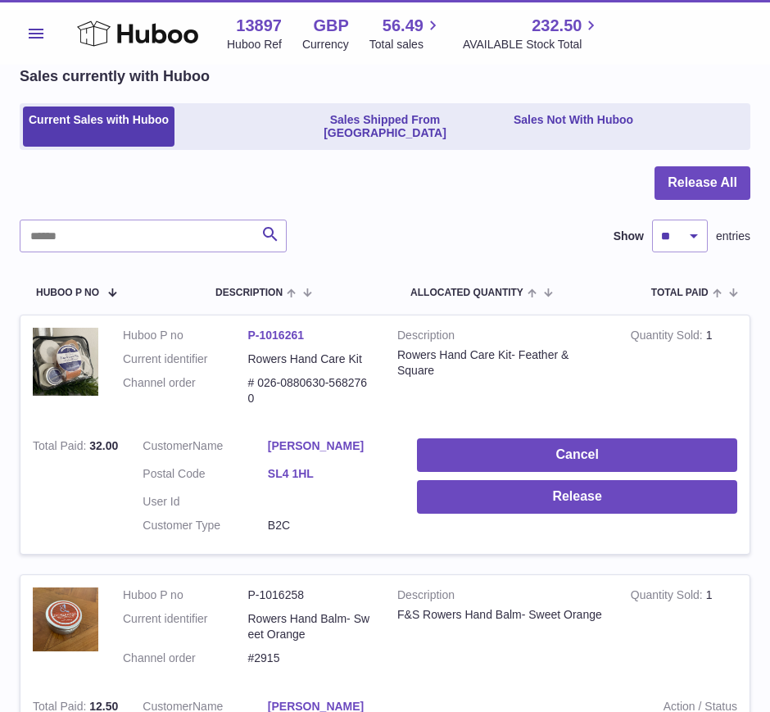
scroll to position [76, 0]
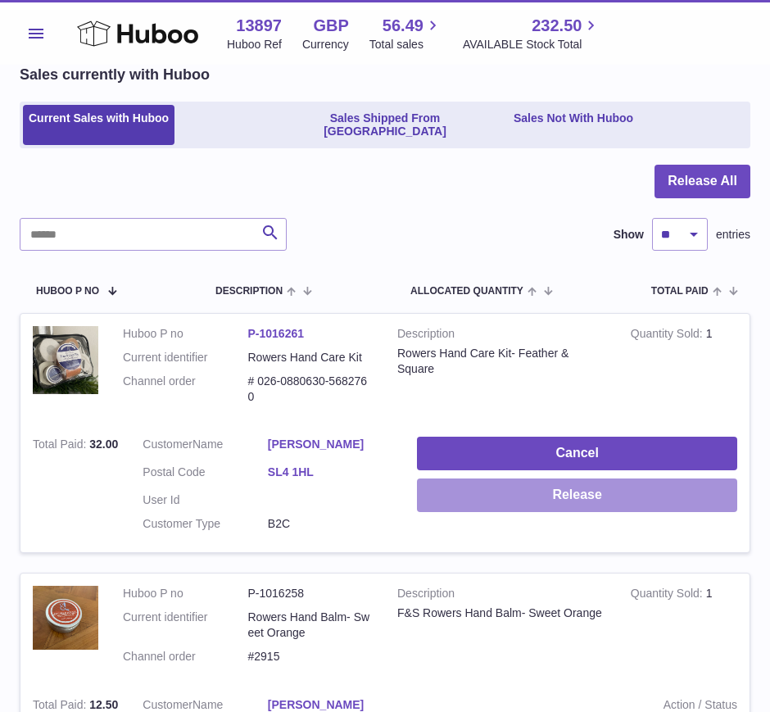
click at [649, 478] on button "Release" at bounding box center [577, 495] width 320 height 34
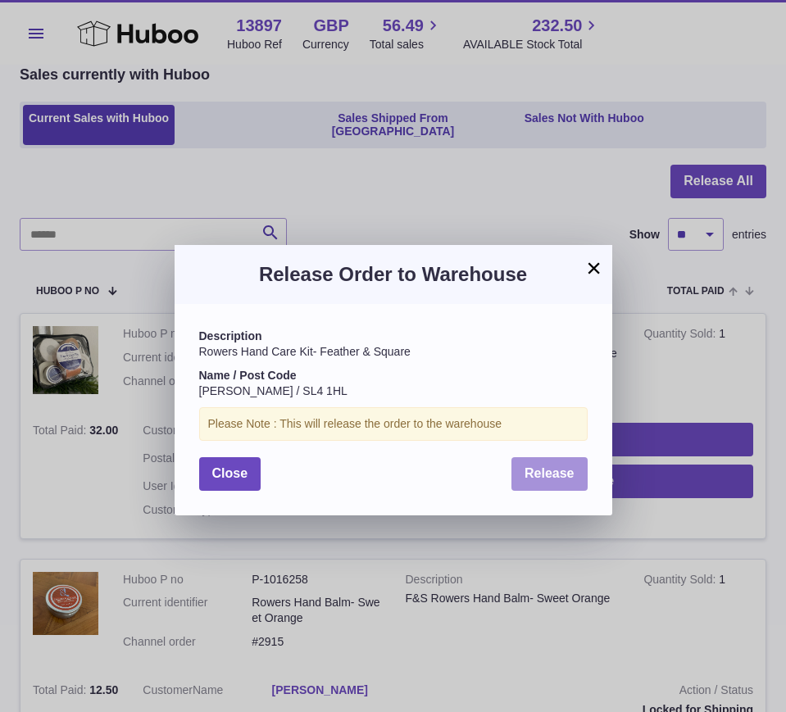
click at [536, 469] on span "Release" at bounding box center [549, 473] width 50 height 14
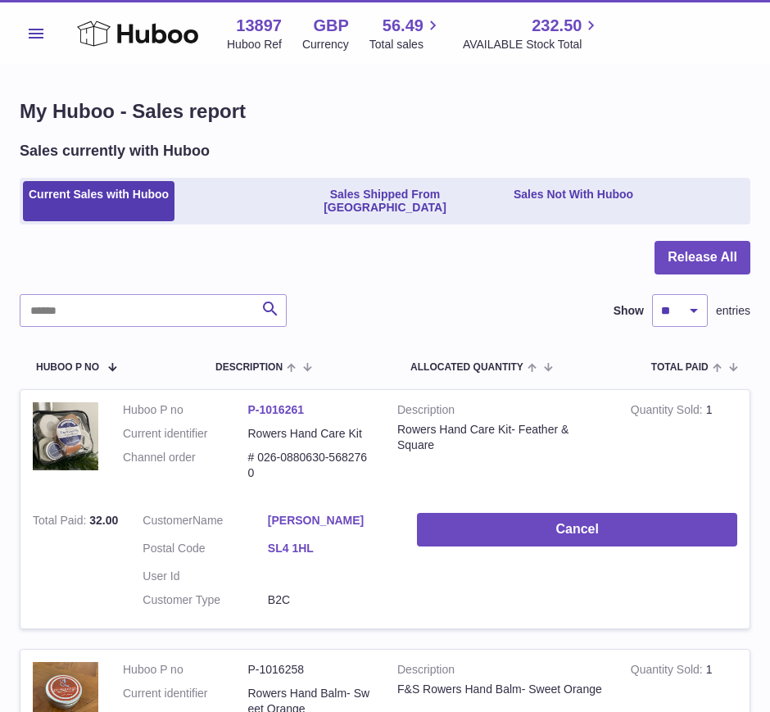
scroll to position [0, 0]
